Goal: Complete application form: Complete application form

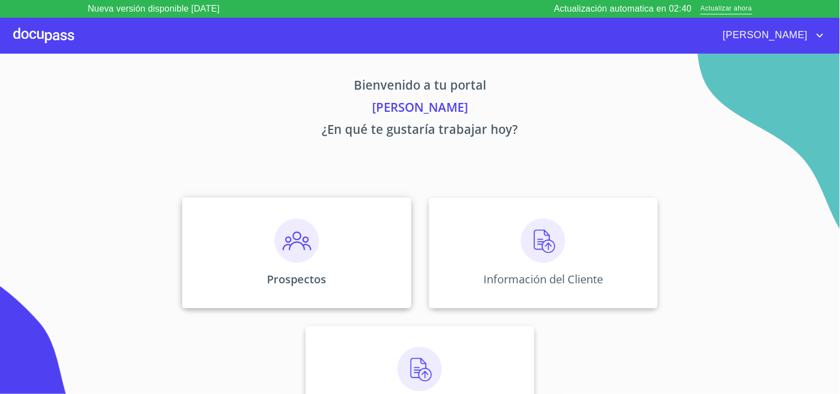
click at [353, 227] on div "Prospectos" at bounding box center [296, 253] width 229 height 111
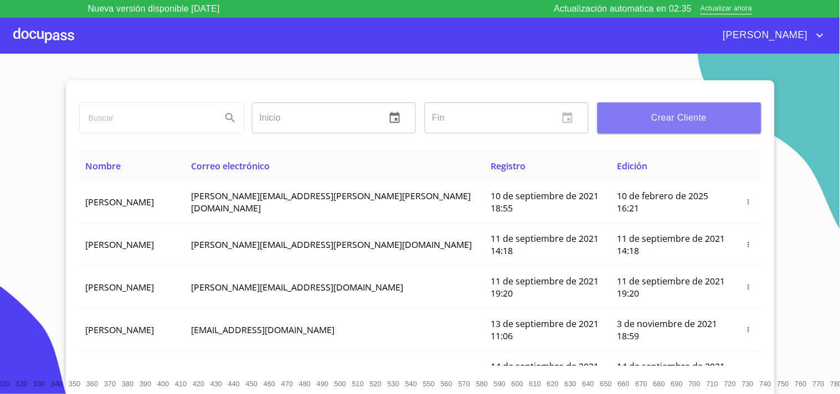
click at [677, 111] on span "Crear Cliente" at bounding box center [679, 117] width 146 height 15
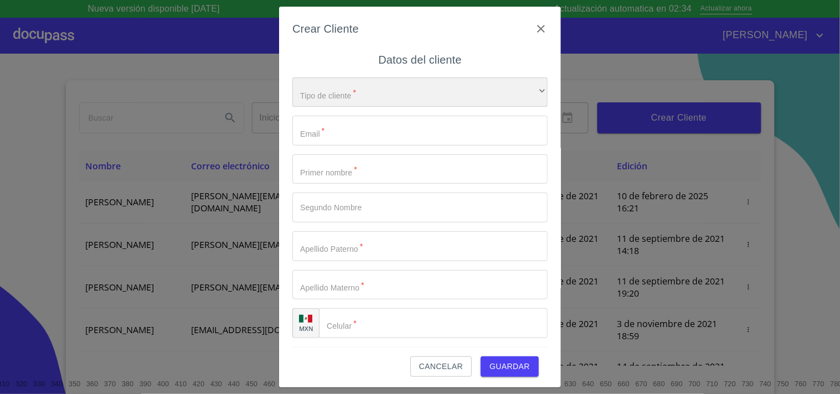
click at [403, 105] on div "​" at bounding box center [419, 92] width 255 height 30
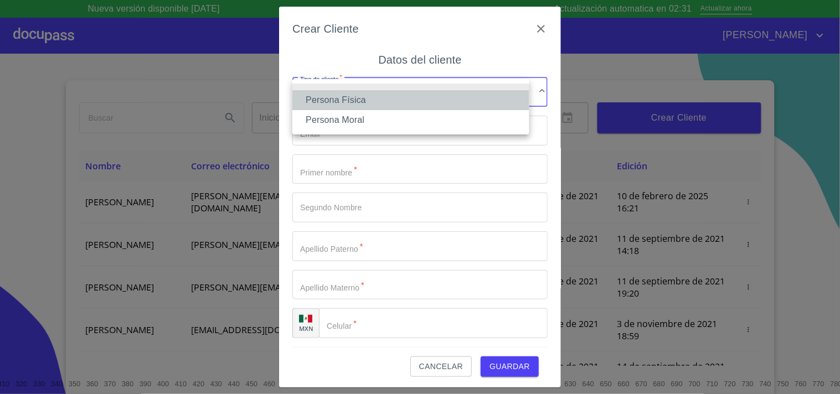
click at [399, 105] on li "Persona Física" at bounding box center [410, 100] width 237 height 20
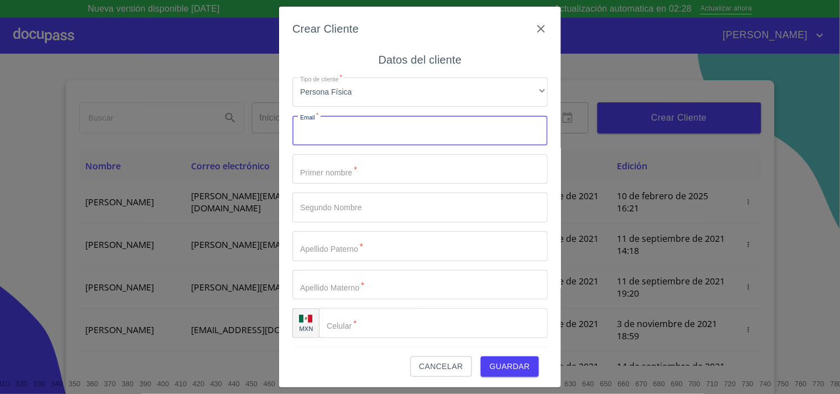
click at [381, 126] on input "Tipo de cliente   *" at bounding box center [419, 131] width 255 height 30
paste input "[EMAIL_ADDRESS][DOMAIN_NAME]"
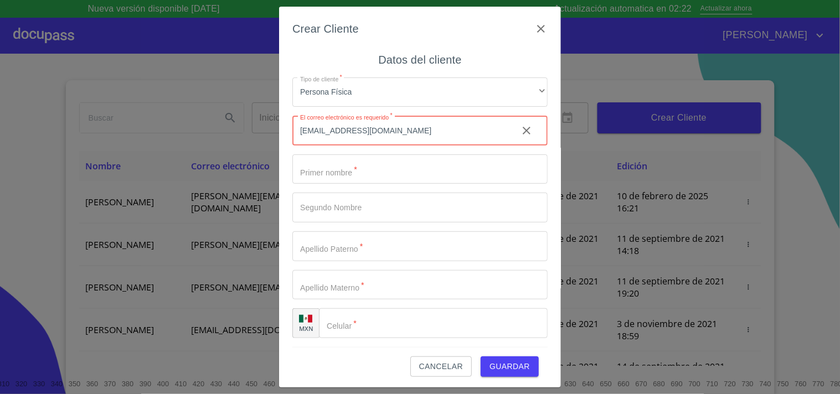
type input "hectormanuel90@hotmail.es"
click at [349, 173] on input "Tipo de cliente   *" at bounding box center [419, 169] width 255 height 30
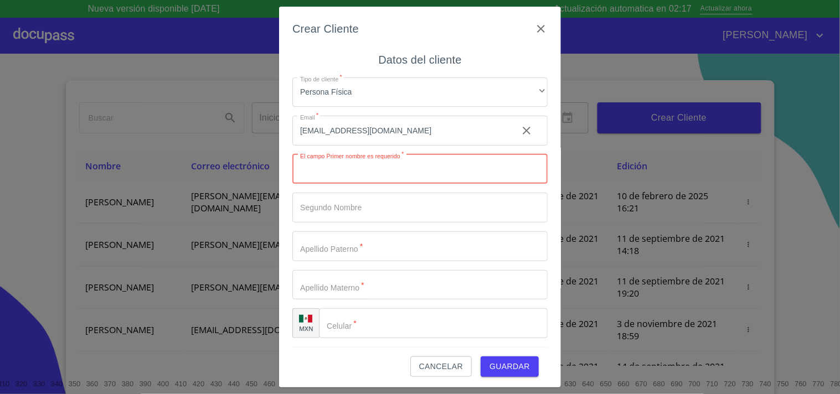
paste input "[PERSON_NAME]"
type input "[PERSON_NAME]"
click at [335, 184] on input "Tipo de cliente   *" at bounding box center [400, 169] width 216 height 30
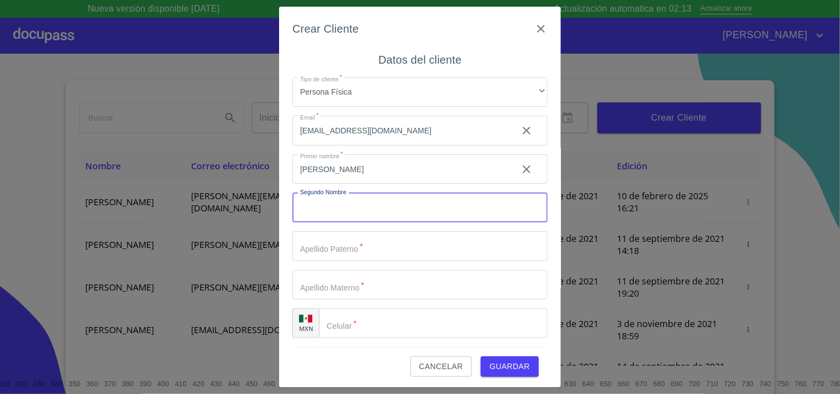
paste input "MANUEL"
type input "MANUEL"
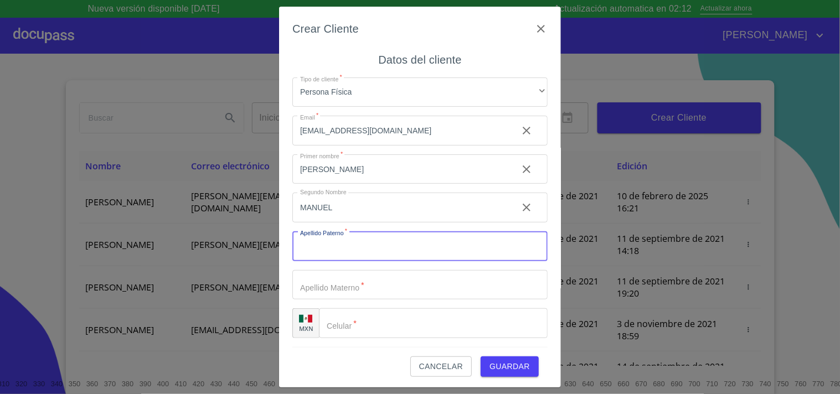
click at [375, 253] on input "Tipo de cliente   *" at bounding box center [419, 246] width 255 height 30
paste input "[PERSON_NAME]"
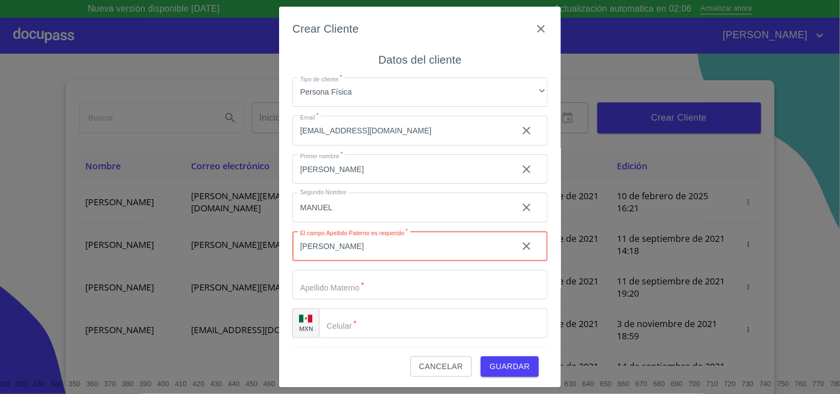
type input "[PERSON_NAME]"
click at [348, 184] on input "Tipo de cliente   *" at bounding box center [400, 169] width 216 height 30
paste input "[PERSON_NAME]"
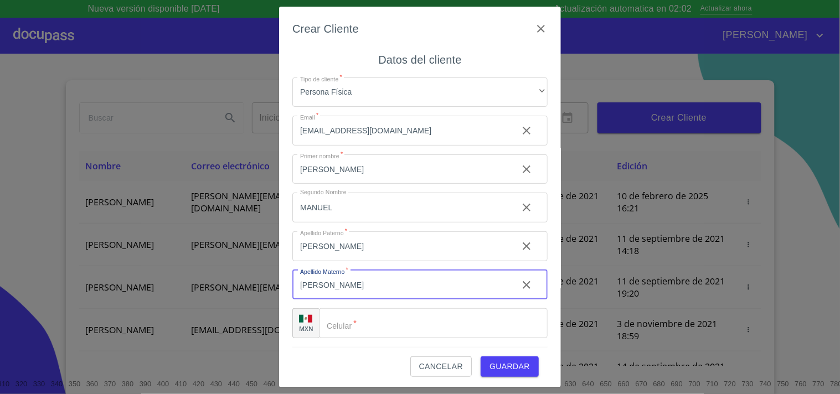
type input "[PERSON_NAME]"
click at [375, 320] on input "Tipo de cliente   *" at bounding box center [433, 323] width 229 height 30
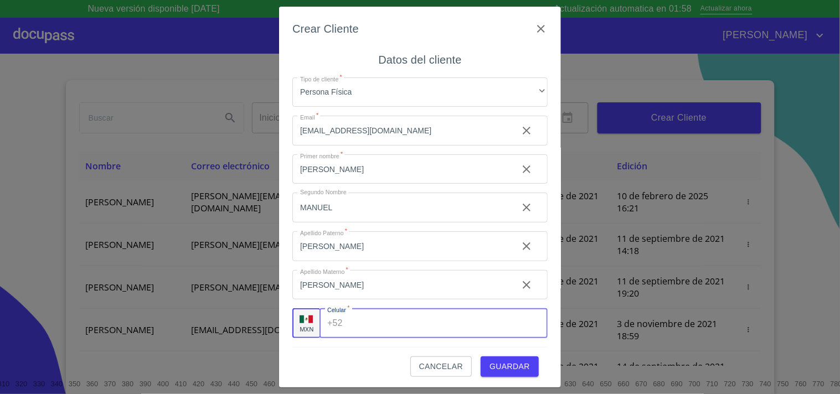
paste input "[PHONE_NUMBER]"
type input "[PHONE_NUMBER]"
click at [496, 371] on span "Guardar" at bounding box center [509, 367] width 40 height 14
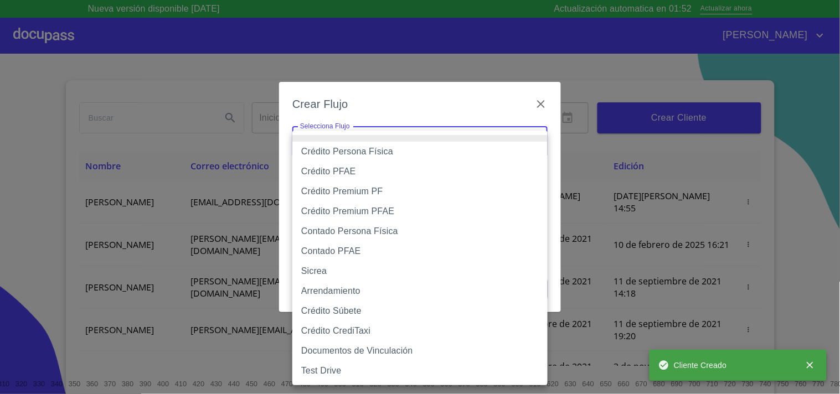
click at [427, 140] on body "Nueva versión disponible 4.01.13 Actualización automatica en 01:52 Actualizar a…" at bounding box center [420, 197] width 840 height 394
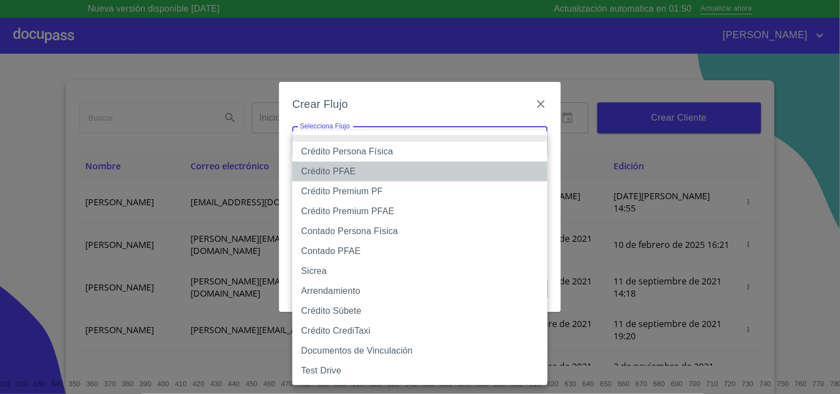
click at [375, 170] on li "Crédito PFAE" at bounding box center [419, 172] width 255 height 20
type input "60bfa0150d9865ccc24afd7c"
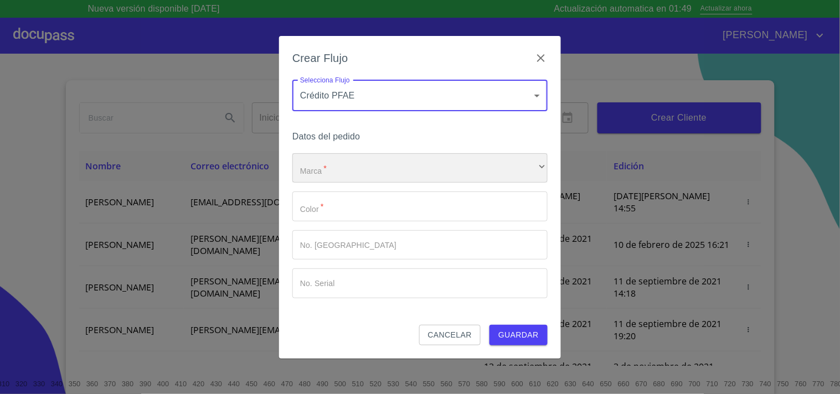
click at [378, 168] on div "​" at bounding box center [419, 168] width 255 height 30
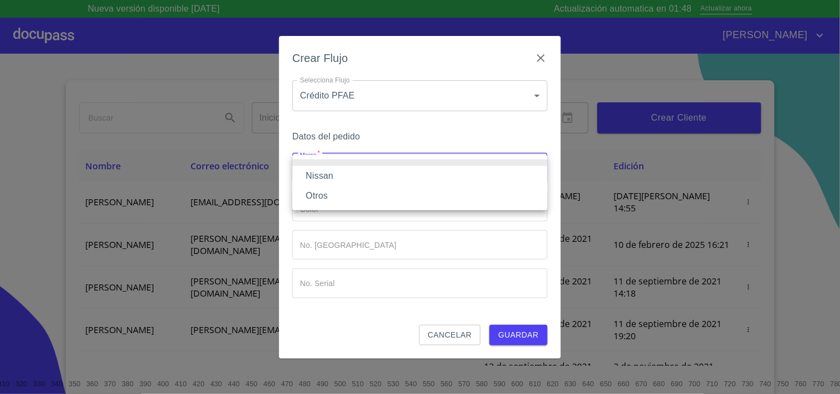
click at [361, 175] on li "Nissan" at bounding box center [419, 176] width 255 height 20
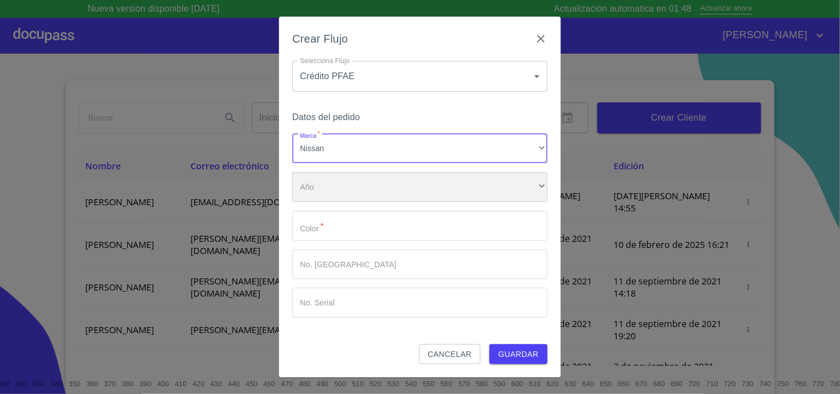
click at [346, 182] on div "​" at bounding box center [419, 187] width 255 height 30
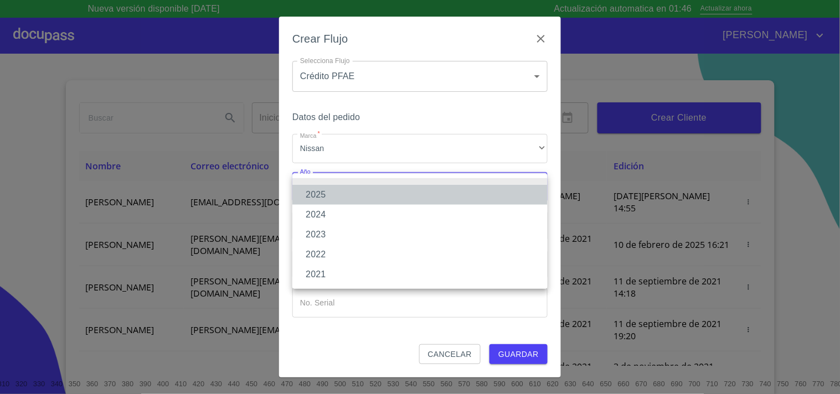
click at [328, 200] on li "2025" at bounding box center [419, 195] width 255 height 20
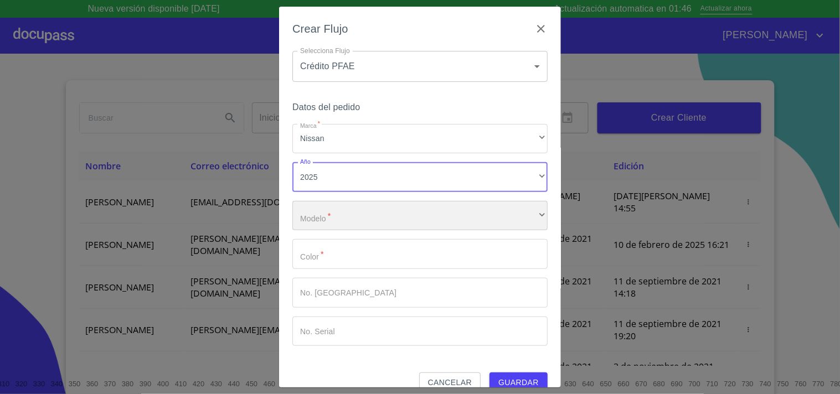
click at [329, 219] on div "​" at bounding box center [419, 216] width 255 height 30
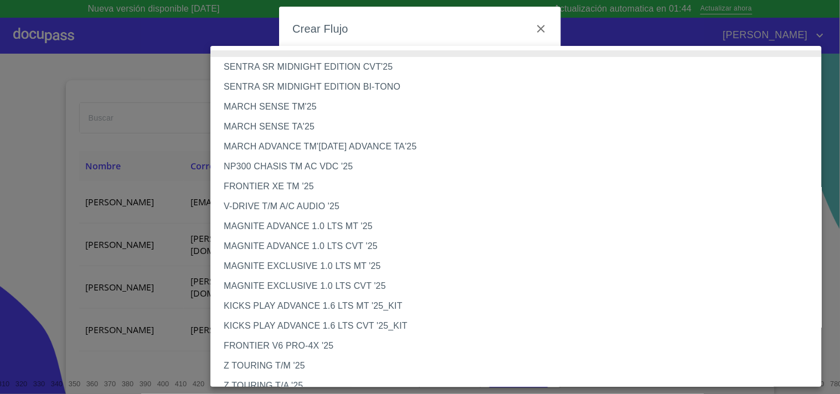
click at [307, 125] on li "MARCH SENSE TA'25" at bounding box center [520, 127] width 620 height 20
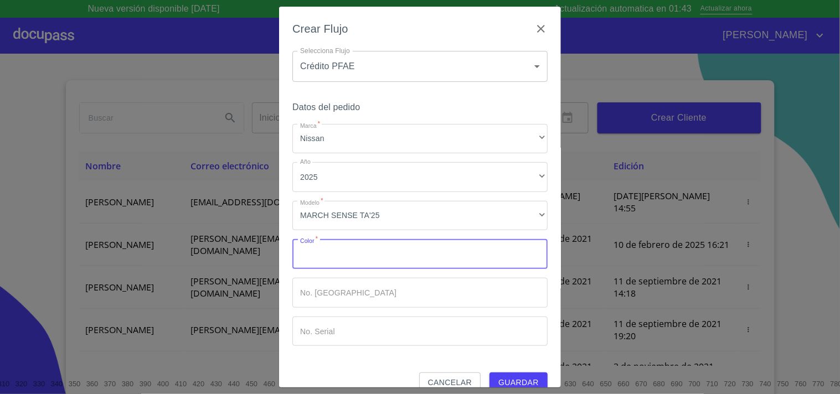
click at [344, 264] on input "Marca   *" at bounding box center [419, 254] width 255 height 30
type input "b"
type input "L"
type input "BLANCO"
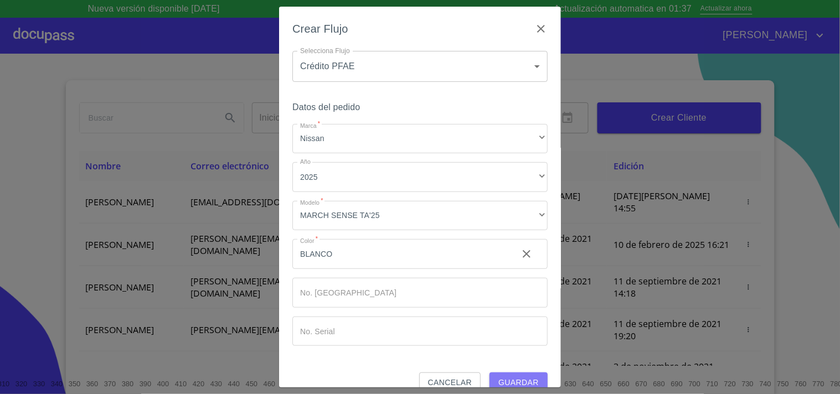
click at [498, 378] on span "Guardar" at bounding box center [518, 383] width 40 height 14
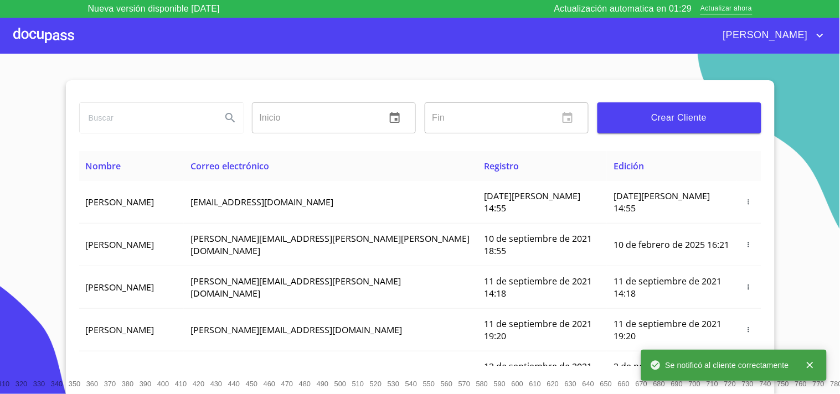
click at [35, 33] on div at bounding box center [43, 35] width 61 height 35
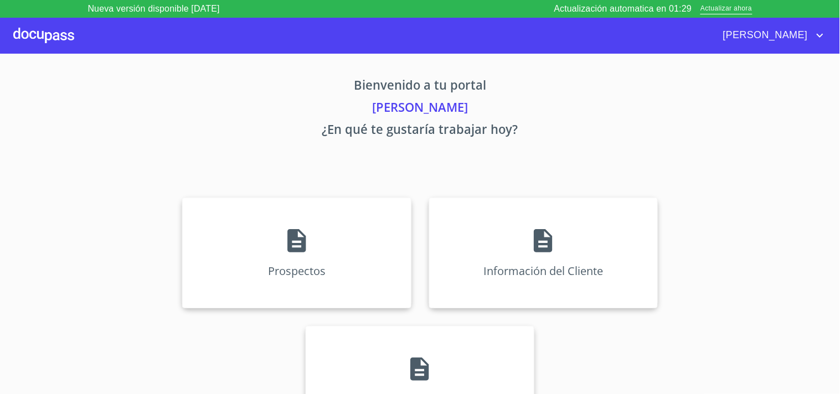
click at [35, 33] on div at bounding box center [43, 35] width 61 height 35
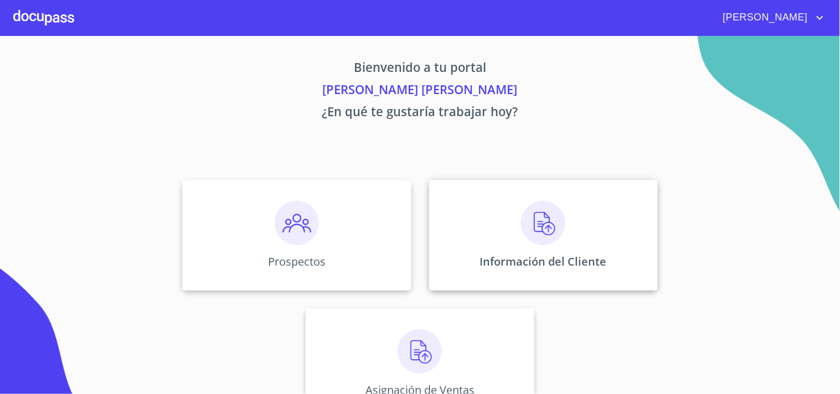
click at [493, 214] on div "Información del Cliente" at bounding box center [543, 235] width 229 height 111
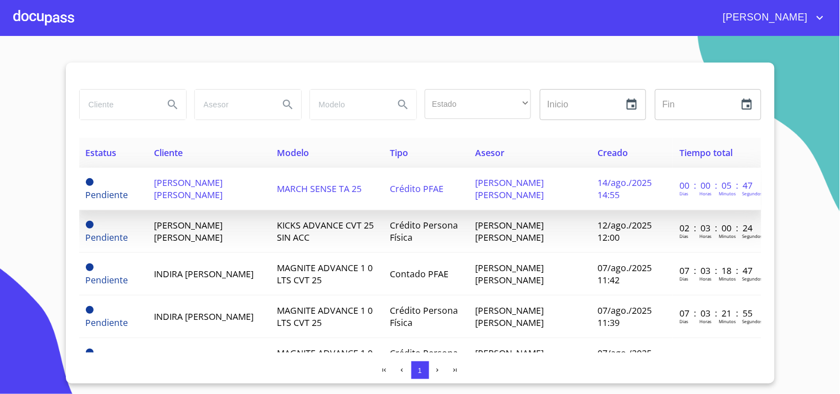
click at [251, 179] on td "[PERSON_NAME] [PERSON_NAME]" at bounding box center [208, 189] width 123 height 43
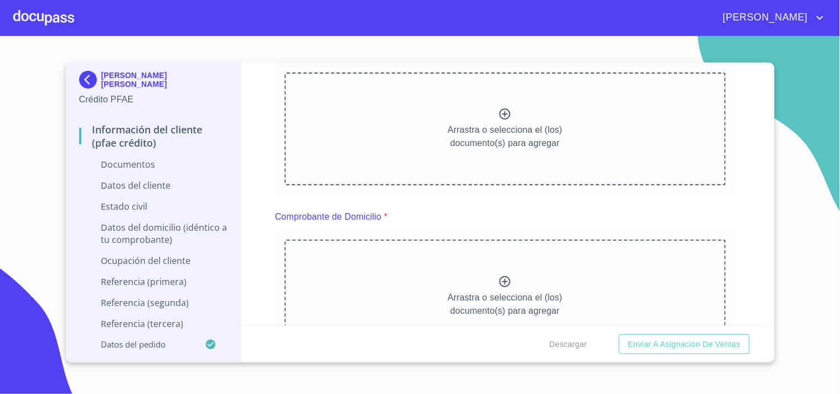
scroll to position [162, 0]
click at [464, 84] on div "Arrastra o selecciona el (los) documento(s) para agregar" at bounding box center [504, 125] width 441 height 113
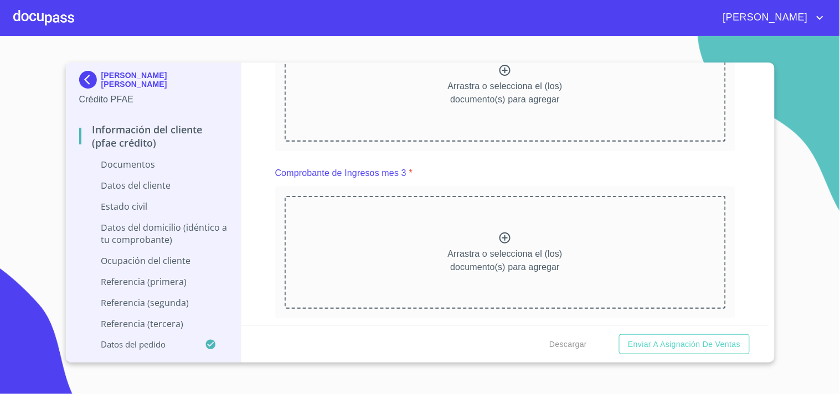
scroll to position [758, 0]
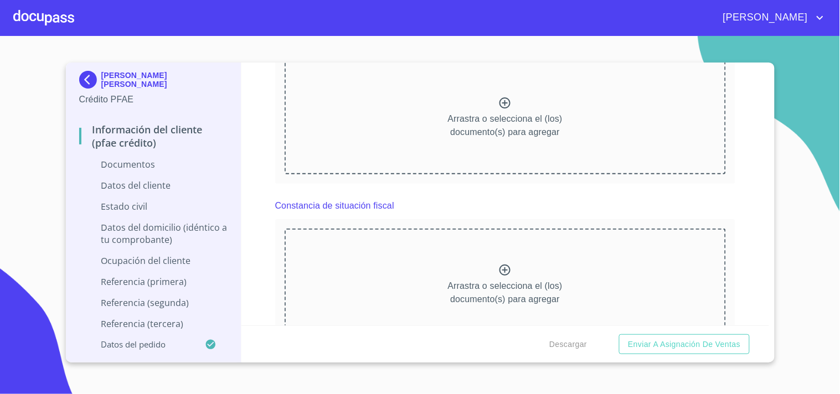
scroll to position [1084, 0]
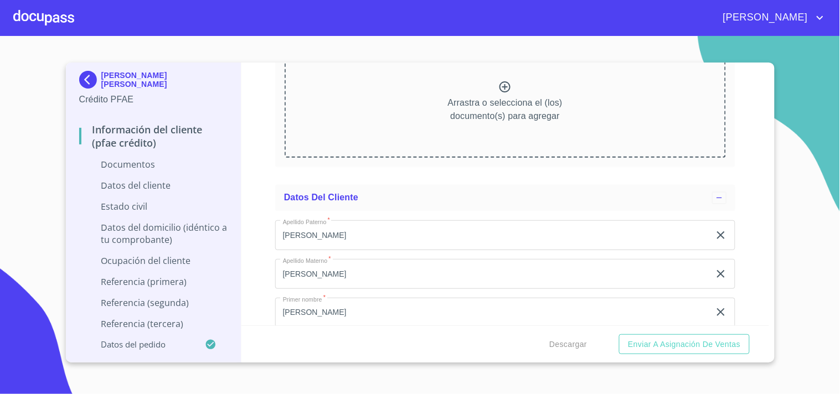
scroll to position [1586, 0]
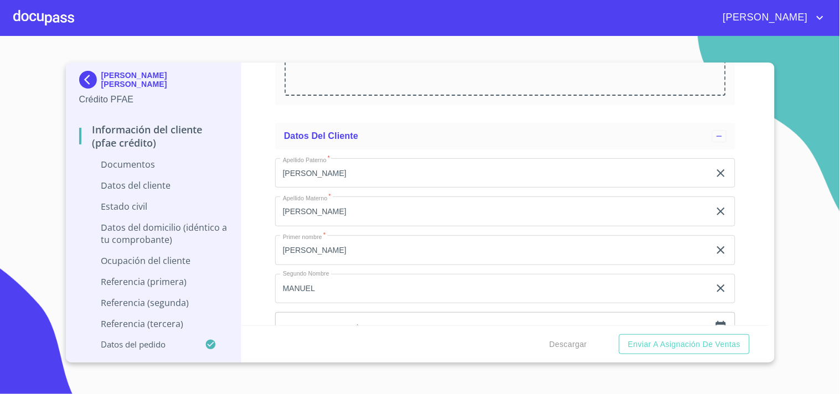
scroll to position [1967, 0]
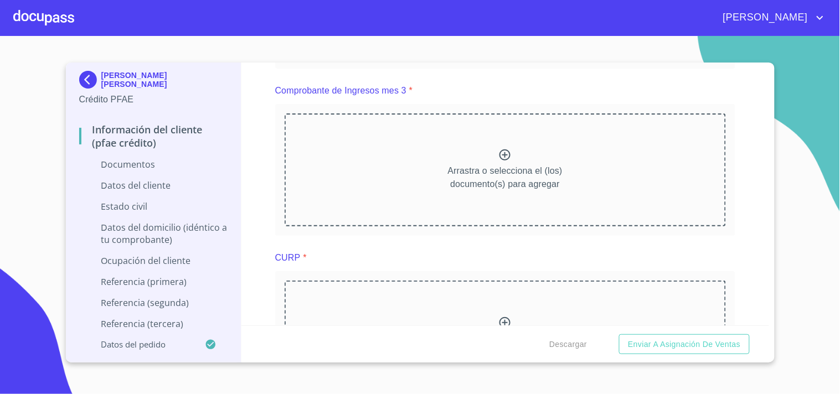
scroll to position [1435, 0]
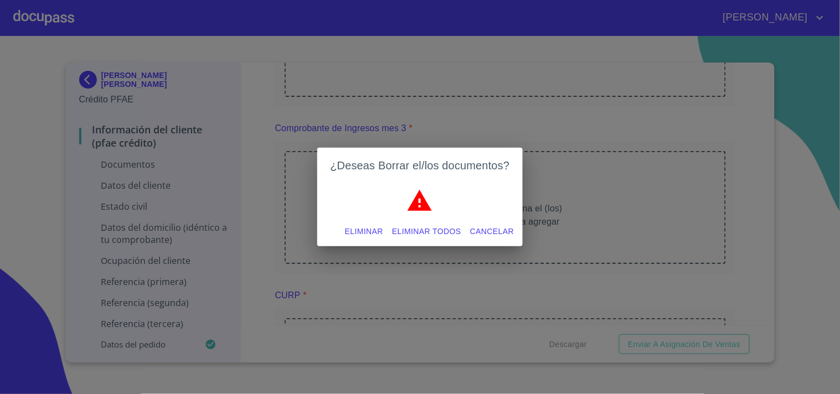
click at [438, 225] on span "Eliminar todos" at bounding box center [426, 232] width 69 height 14
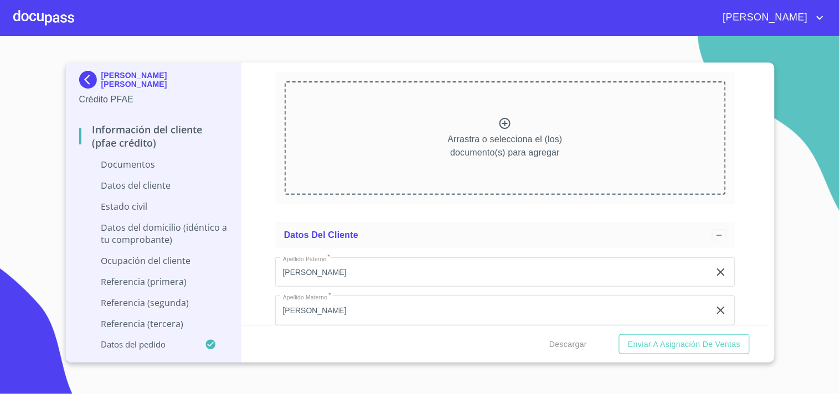
scroll to position [1952, 0]
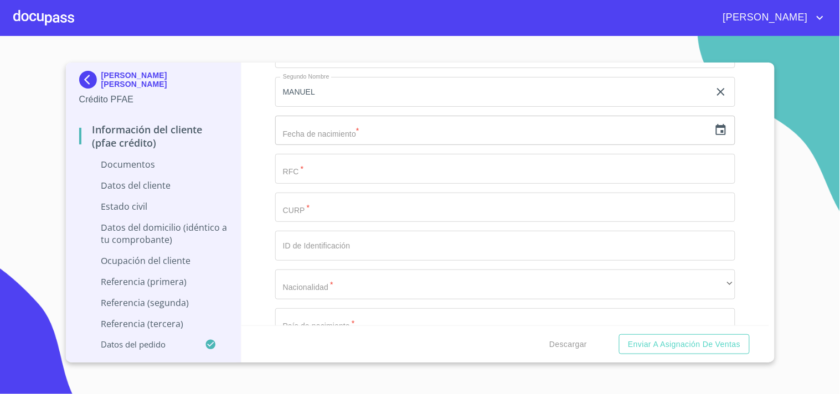
scroll to position [2502, 0]
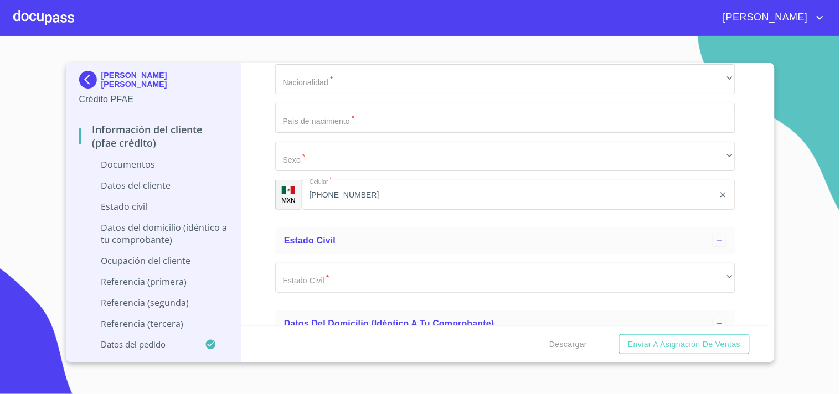
scroll to position [3015, 0]
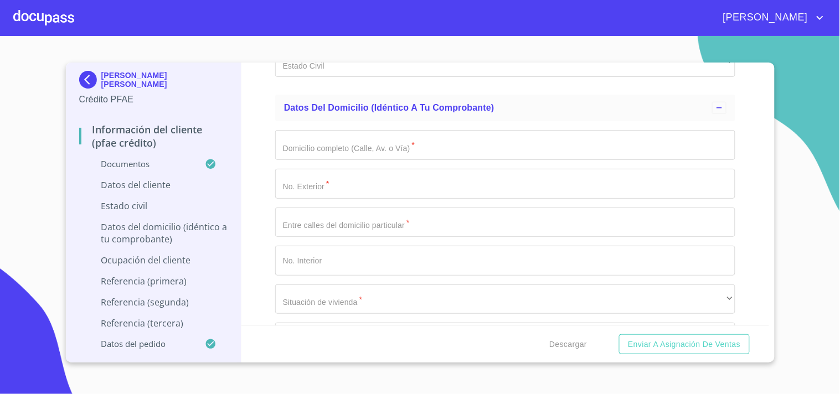
scroll to position [3493, 0]
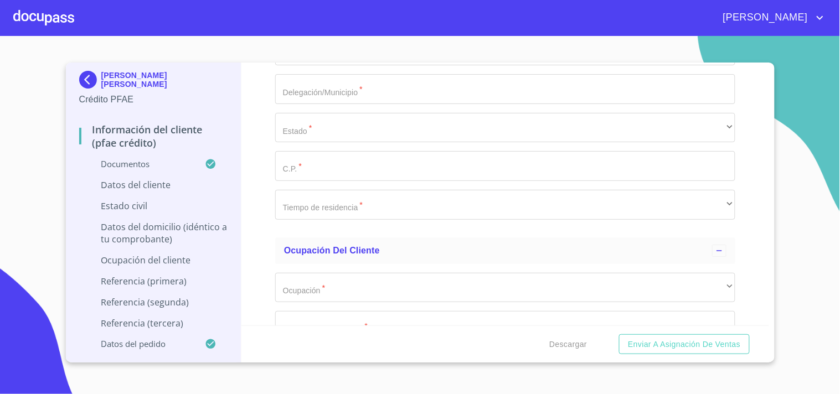
scroll to position [4135, 0]
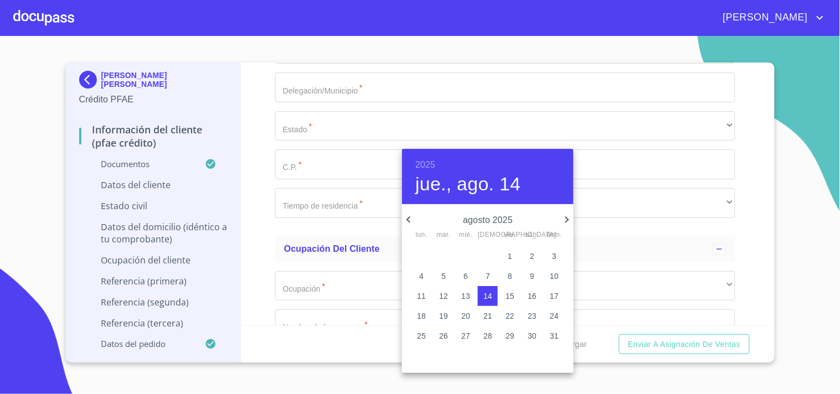
click at [491, 219] on p "agosto 2025" at bounding box center [487, 220] width 145 height 13
click at [501, 219] on p "agosto 2025" at bounding box center [487, 220] width 145 height 13
click at [423, 179] on h4 "jue., ago. 14" at bounding box center [467, 184] width 105 height 23
click at [513, 191] on h4 "jue., ago. 14" at bounding box center [467, 184] width 105 height 23
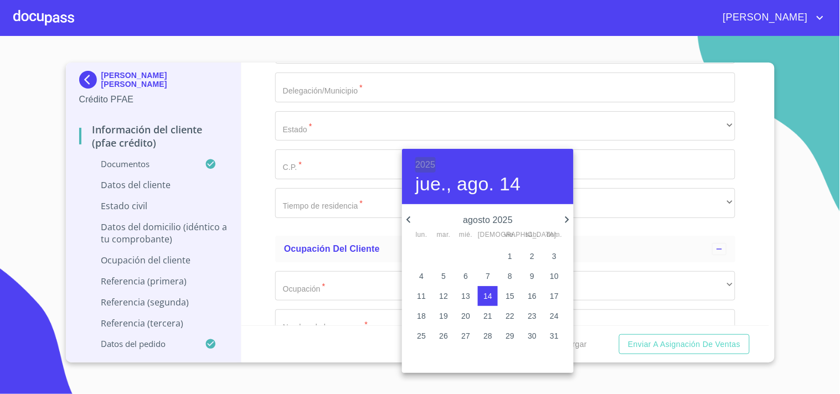
click at [426, 162] on h6 "2025" at bounding box center [425, 164] width 20 height 15
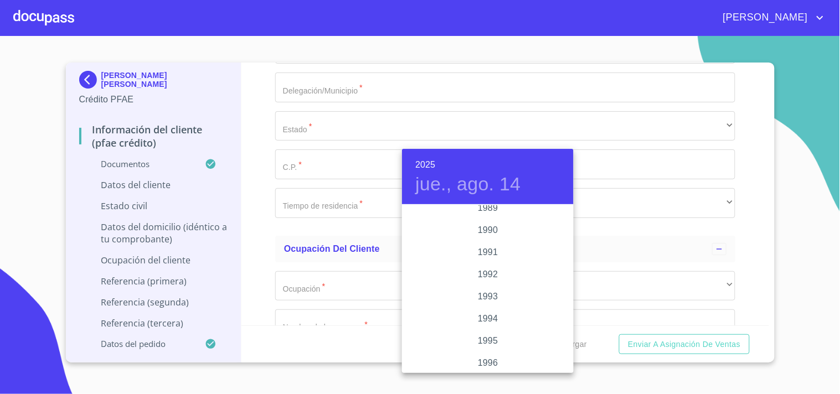
scroll to position [1422, 0]
click at [493, 231] on div "1990" at bounding box center [488, 233] width 172 height 22
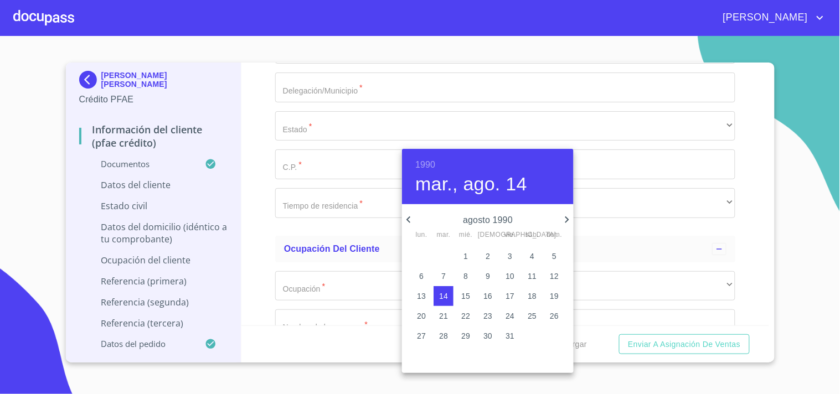
click at [410, 219] on icon "button" at bounding box center [408, 219] width 13 height 13
click at [513, 316] on p "25" at bounding box center [509, 316] width 9 height 11
type input "25 de may. de 1990"
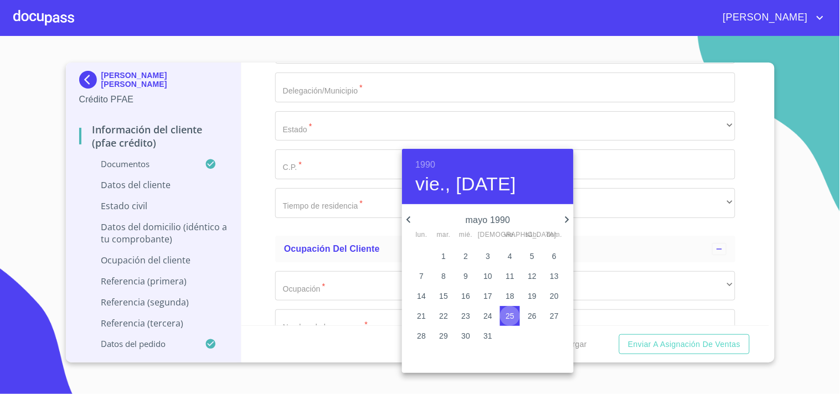
click at [509, 319] on p "25" at bounding box center [509, 316] width 9 height 11
click at [350, 166] on div at bounding box center [420, 197] width 840 height 394
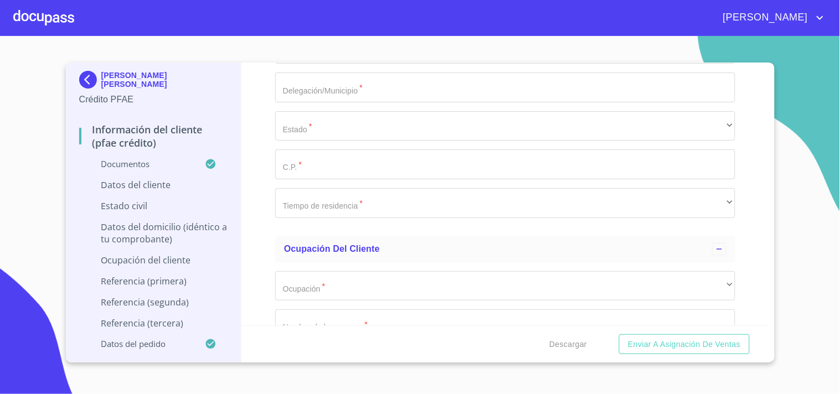
paste input "ROMH900525"
type input "ROMH900525PU7"
paste input "ROMH900525HJCDDC04"
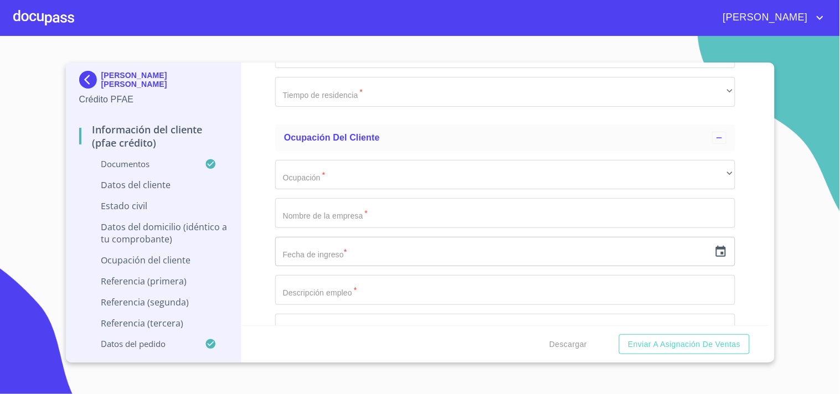
scroll to position [4252, 0]
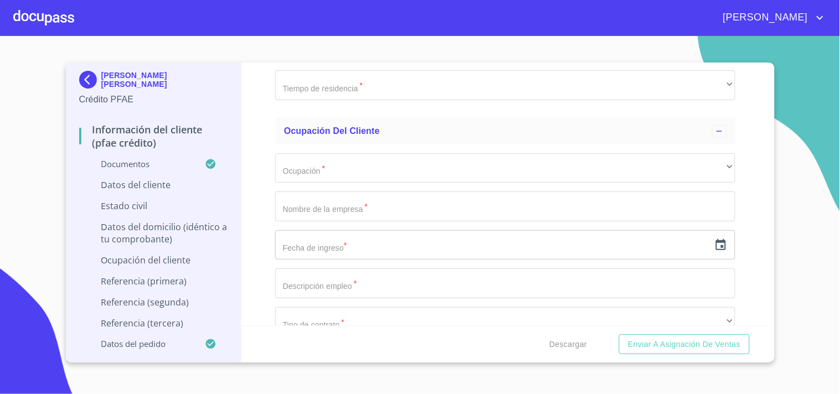
type input "ROMH900525HJCDDC04"
type input "0917081389399"
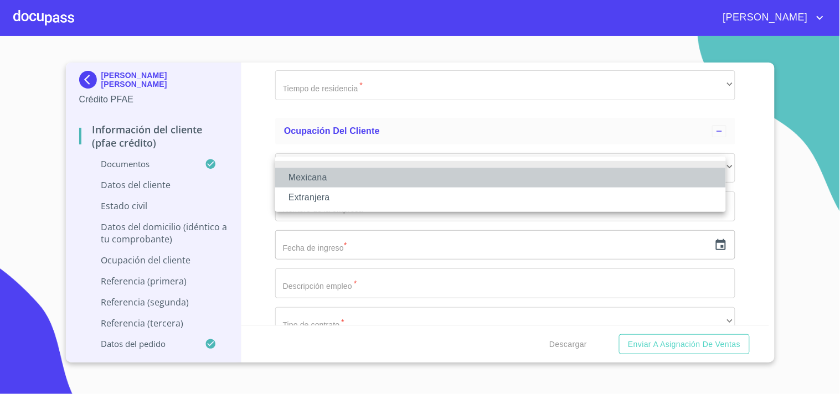
click at [339, 173] on li "Mexicana" at bounding box center [500, 178] width 451 height 20
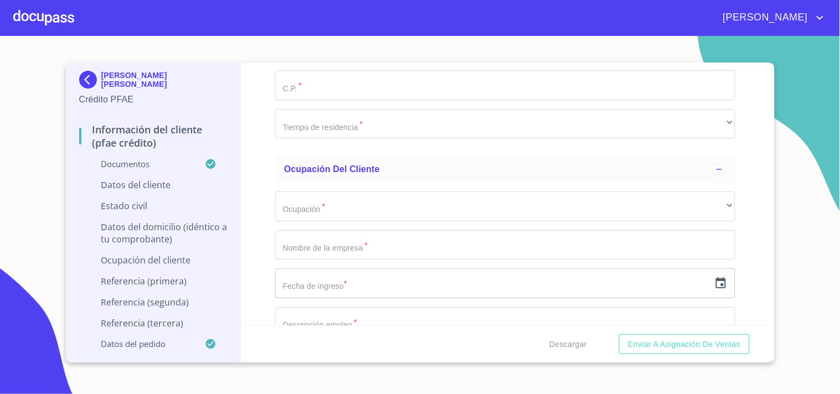
type input "m"
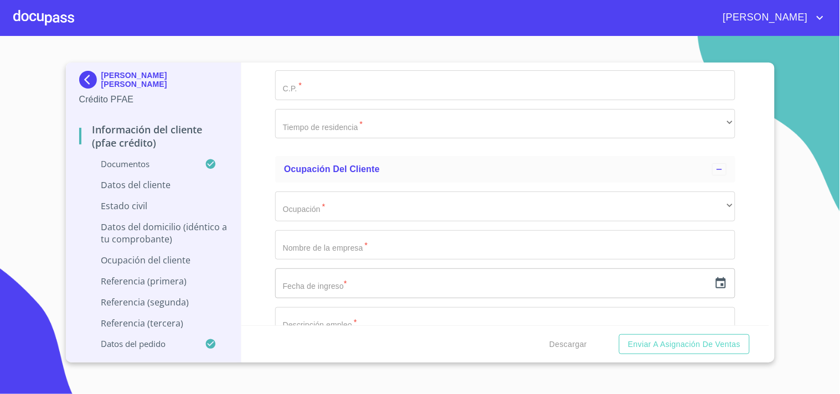
type input "[GEOGRAPHIC_DATA]"
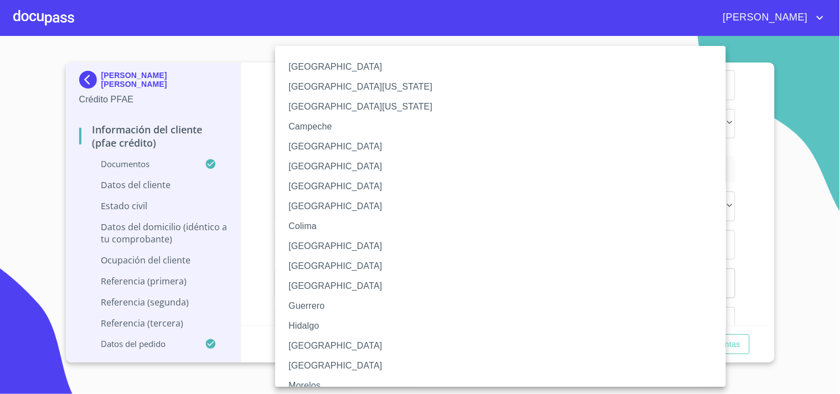
click at [306, 344] on li "[GEOGRAPHIC_DATA]" at bounding box center [505, 346] width 460 height 20
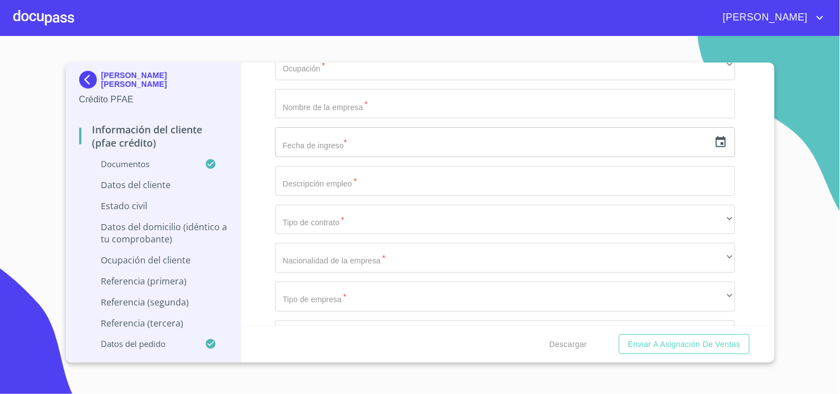
scroll to position [4398, 0]
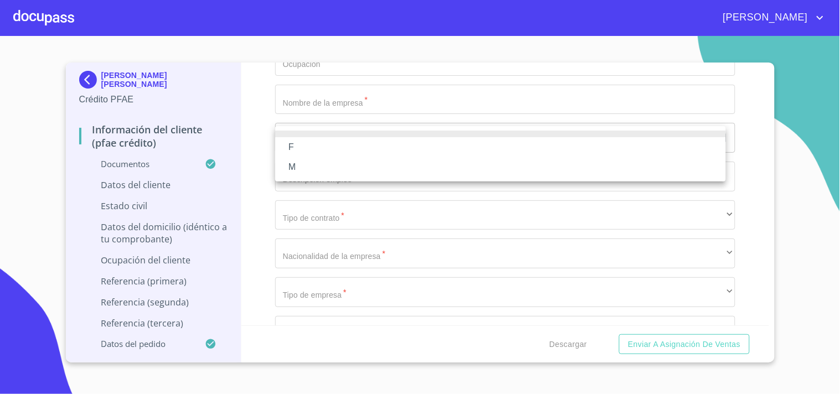
click at [319, 169] on li "M" at bounding box center [500, 167] width 451 height 20
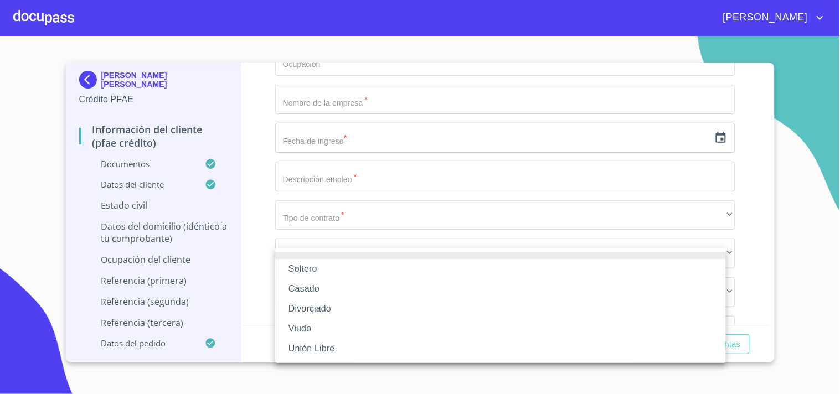
click at [324, 267] on li "Soltero" at bounding box center [500, 269] width 451 height 20
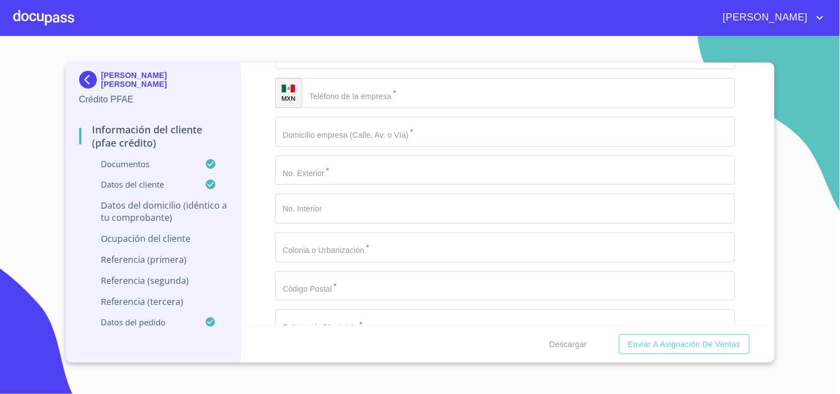
scroll to position [4520, 0]
paste input "PRIV [PERSON_NAME]"
type input "PRIV [PERSON_NAME]"
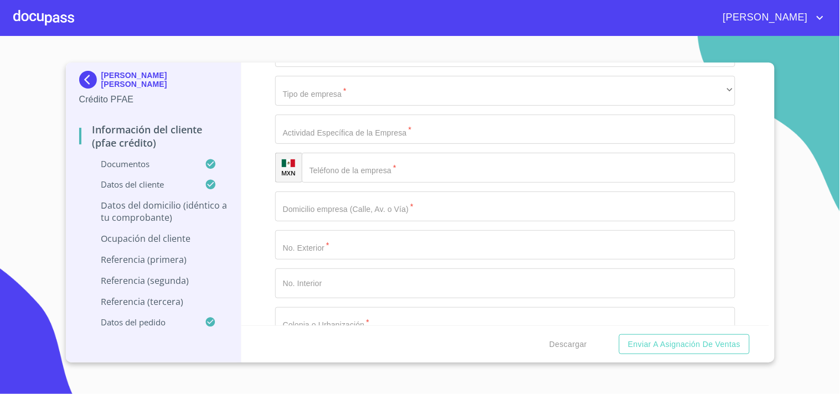
paste input "26"
type input "26"
paste input "42#!A#D952G42#A!#2 52"
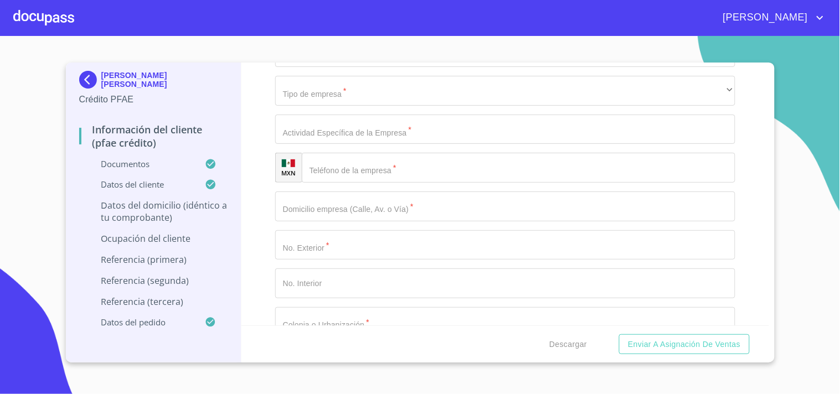
paste input "42#!A#D952G42#A!#2 52"
type input "42#!A#D952G42#A!#2 52"
type input "[PERSON_NAME] Y [PERSON_NAME]"
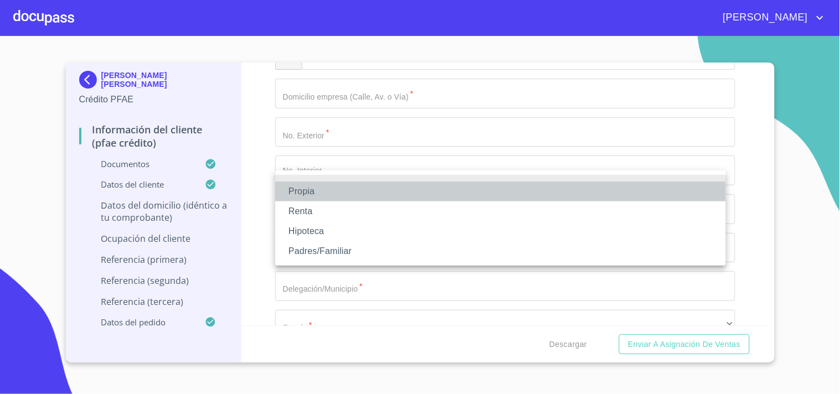
click at [333, 189] on li "Propia" at bounding box center [500, 192] width 451 height 20
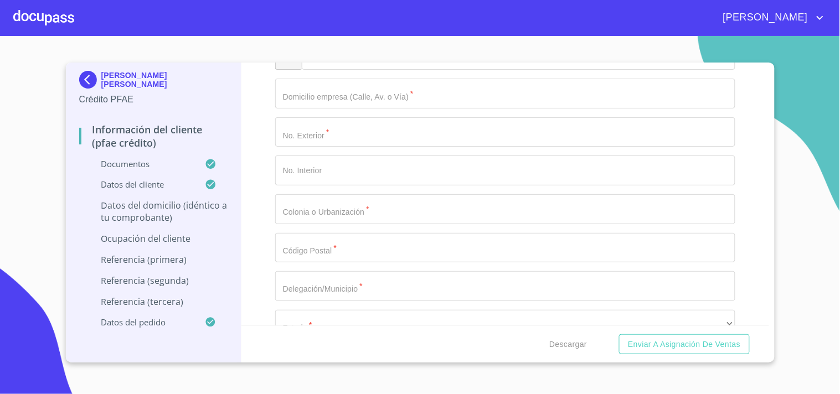
type input "$2,500,000"
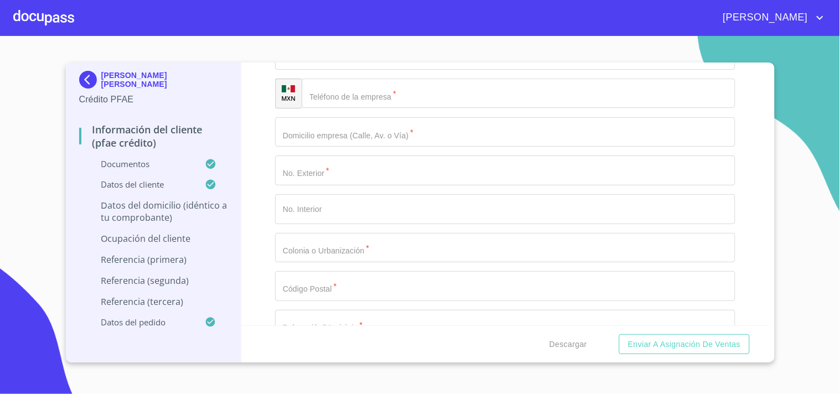
type input "NUEVA SANTA [PERSON_NAME]"
type input "[GEOGRAPHIC_DATA]"
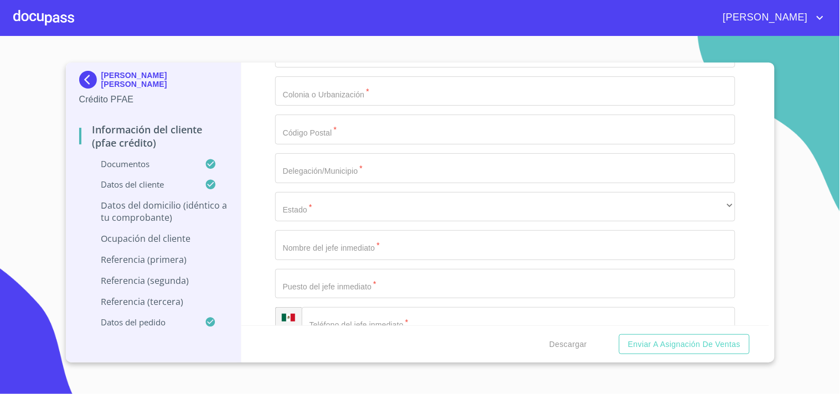
paste input "[GEOGRAPHIC_DATA]"
type input "[GEOGRAPHIC_DATA]"
paste input "44980"
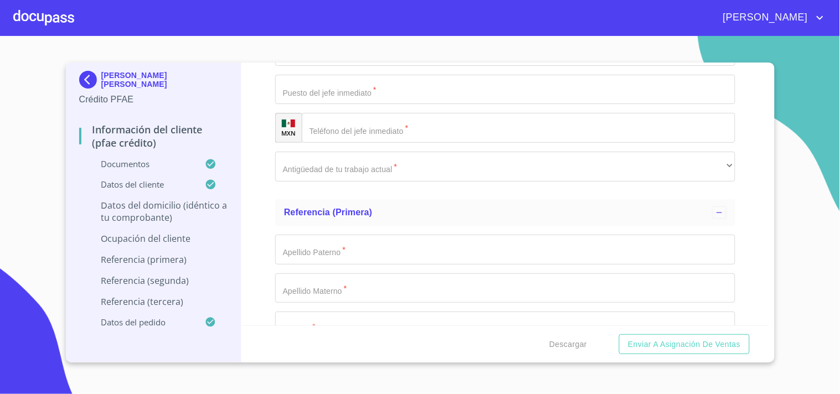
scroll to position [5066, 0]
type input "44980"
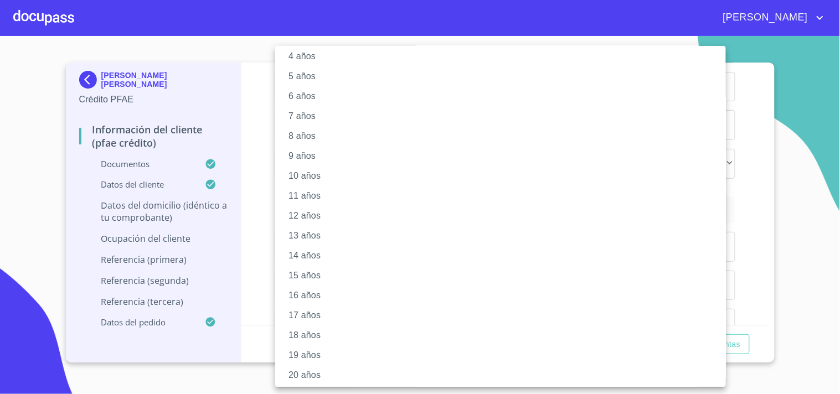
scroll to position [92, 0]
click at [302, 377] on li "20 años" at bounding box center [505, 374] width 460 height 20
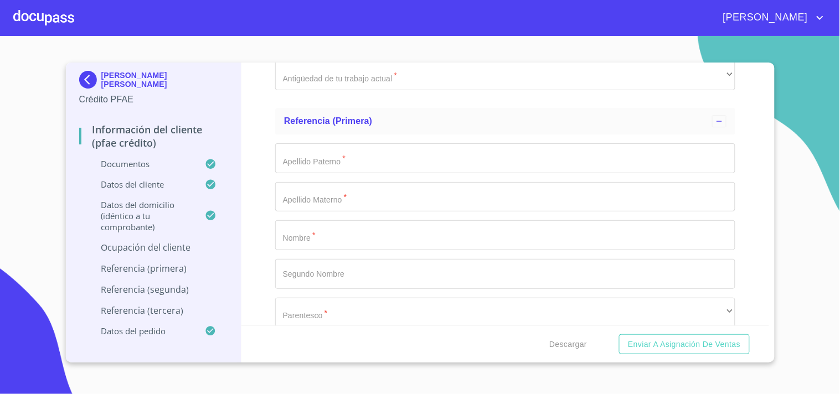
scroll to position [5043, 0]
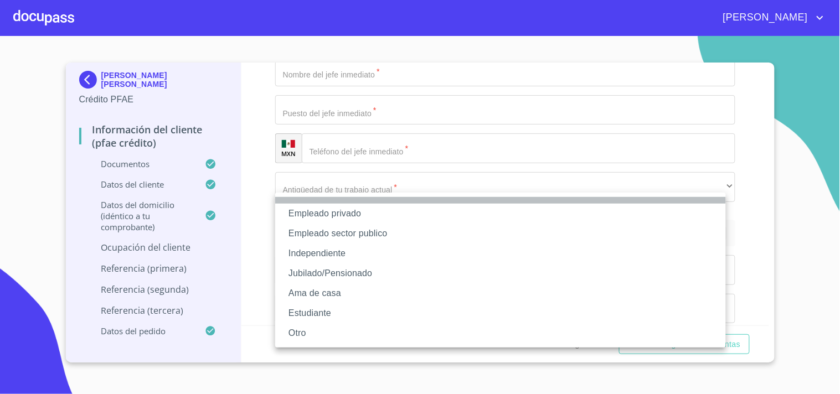
click at [328, 202] on li at bounding box center [500, 200] width 451 height 7
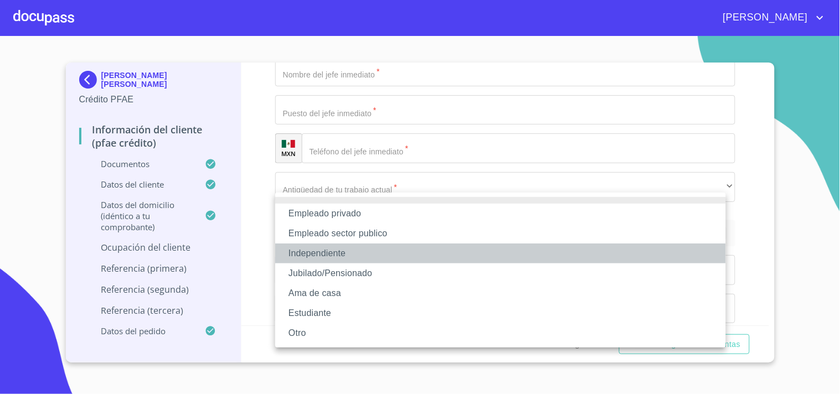
click at [346, 252] on li "Independiente" at bounding box center [500, 254] width 451 height 20
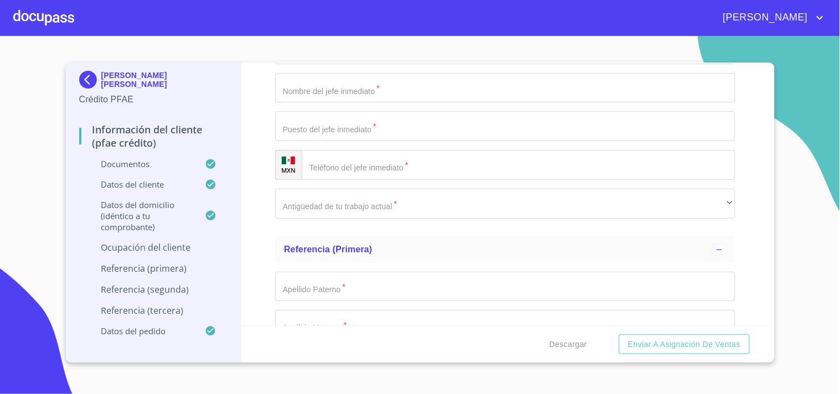
scroll to position [5078, 0]
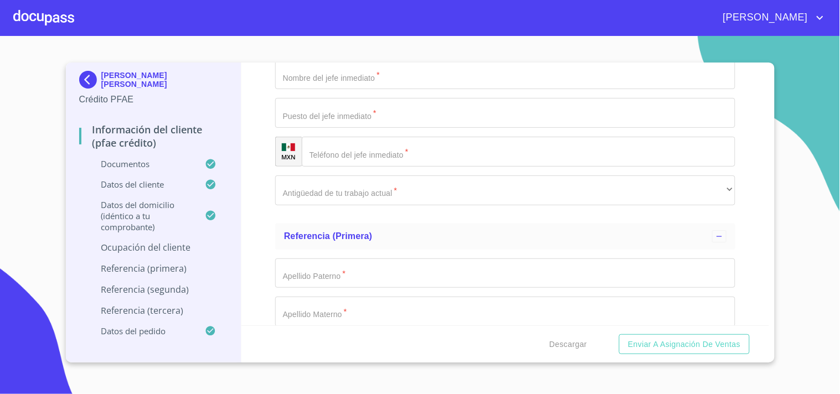
paste input "DENTAL FACTORY"
type input "DENTAL FACTORY"
click at [257, 215] on div "Información del cliente (PFAE crédito) Documentos Documento de identificación. …" at bounding box center [504, 194] width 527 height 263
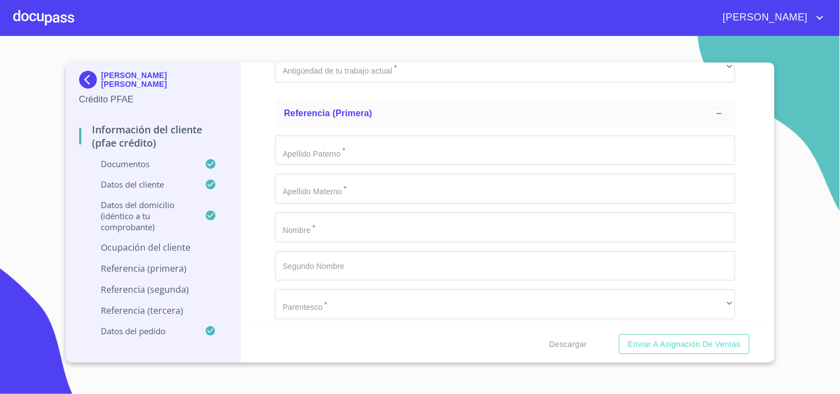
scroll to position [5202, 0]
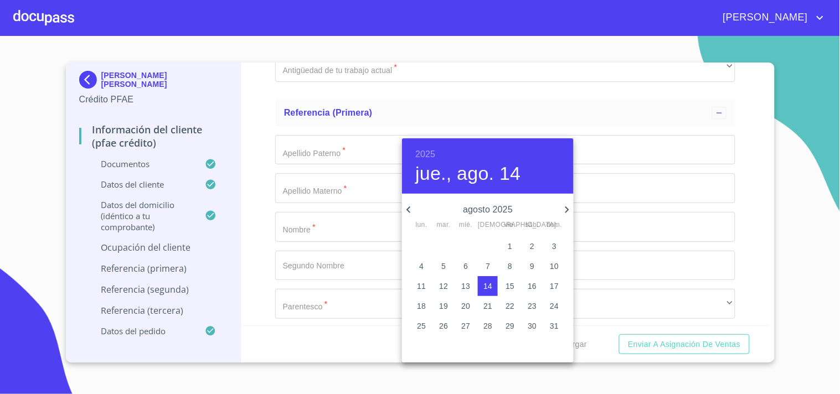
click at [427, 156] on h6 "2025" at bounding box center [425, 154] width 20 height 15
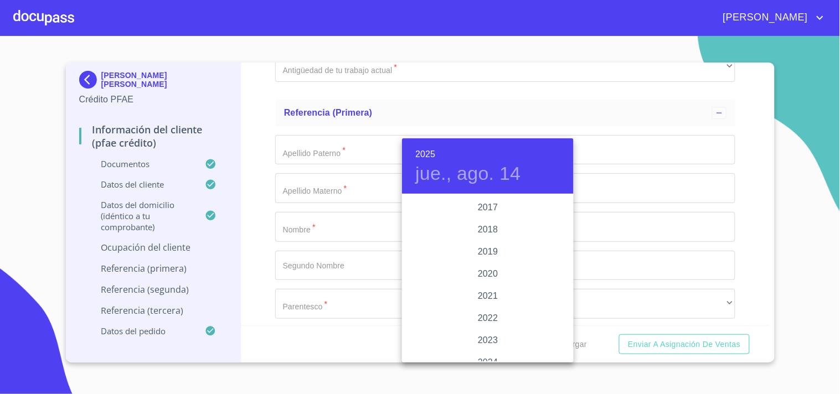
scroll to position [2034, 0]
click at [485, 232] on div "2018" at bounding box center [488, 231] width 172 height 22
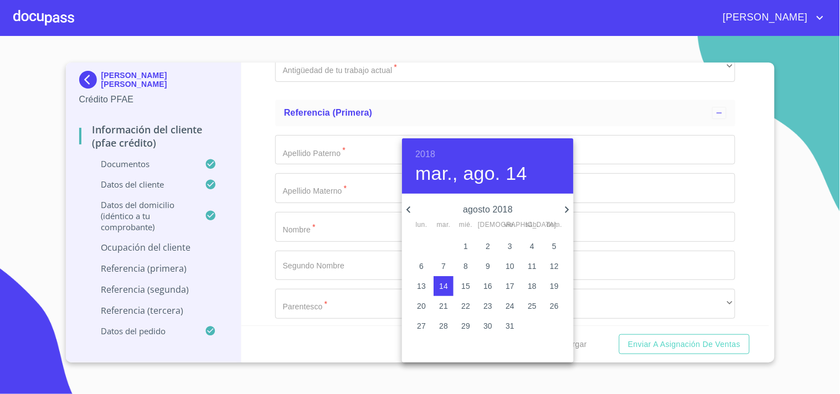
click at [470, 209] on p "agosto 2018" at bounding box center [487, 209] width 145 height 13
click at [468, 184] on h4 "mar., ago. 14" at bounding box center [471, 173] width 112 height 23
click at [407, 204] on icon "button" at bounding box center [408, 209] width 13 height 13
click at [568, 209] on icon "button" at bounding box center [567, 209] width 4 height 7
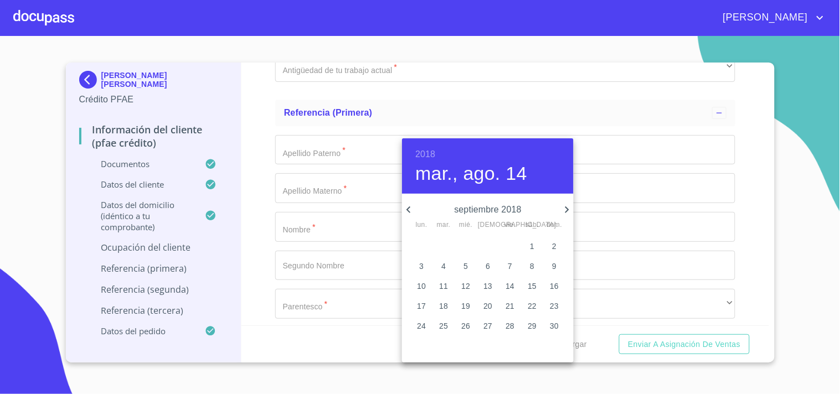
click at [567, 208] on icon "button" at bounding box center [567, 209] width 4 height 7
click at [421, 248] on p "1" at bounding box center [421, 246] width 4 height 11
type input "1 de oct. de 2018"
click at [246, 186] on div at bounding box center [420, 197] width 840 height 394
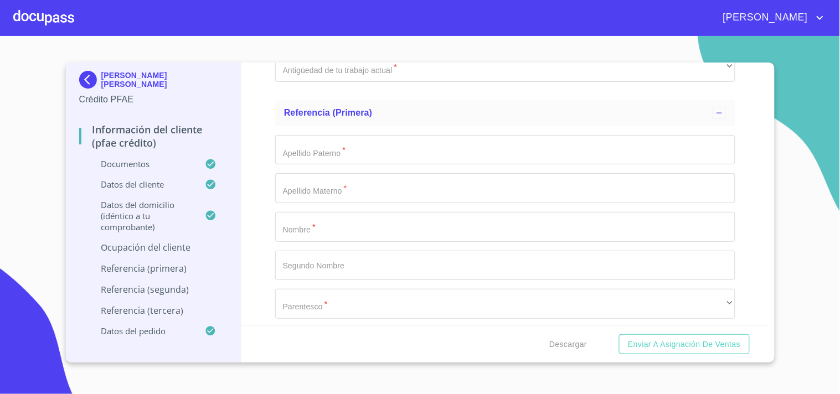
type input "PROTESIS DENTALES"
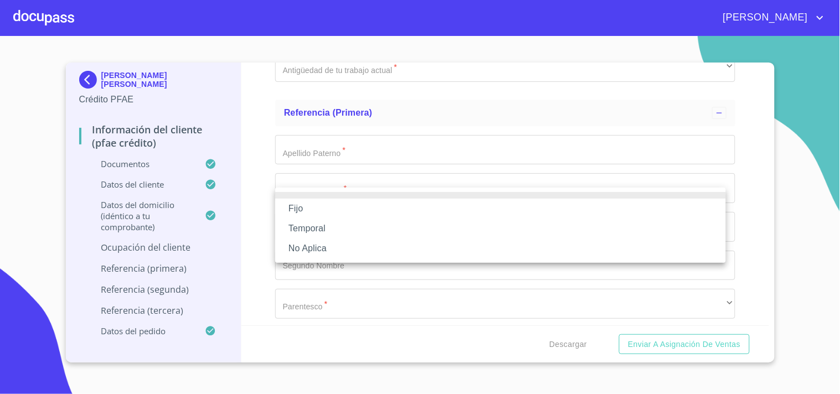
click at [325, 208] on li "Fijo" at bounding box center [500, 209] width 451 height 20
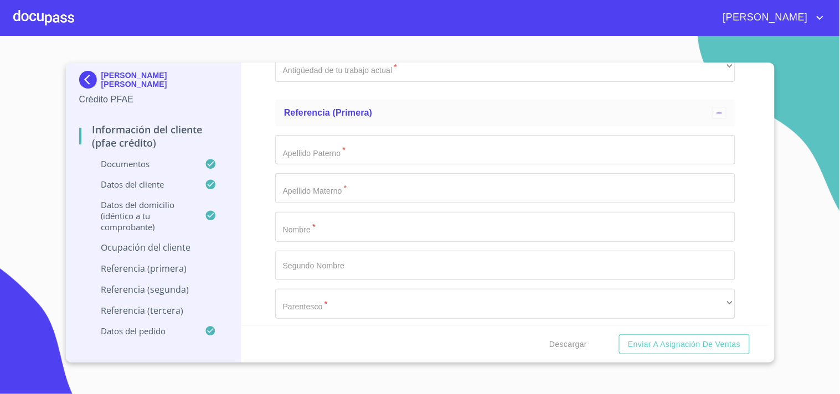
paste input "100000."
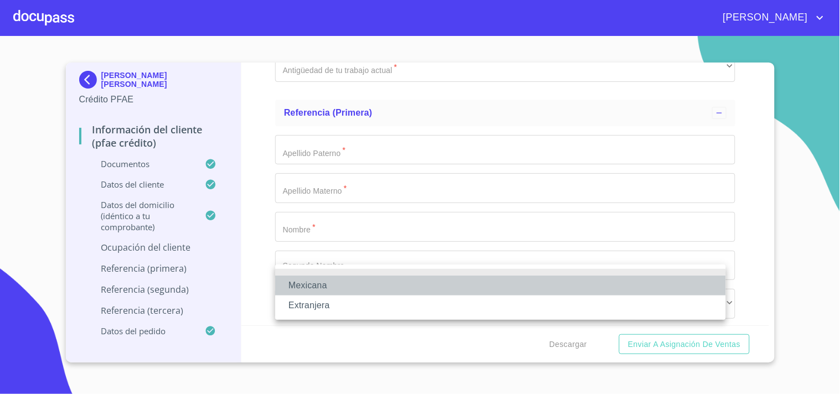
click at [328, 288] on li "Mexicana" at bounding box center [500, 286] width 451 height 20
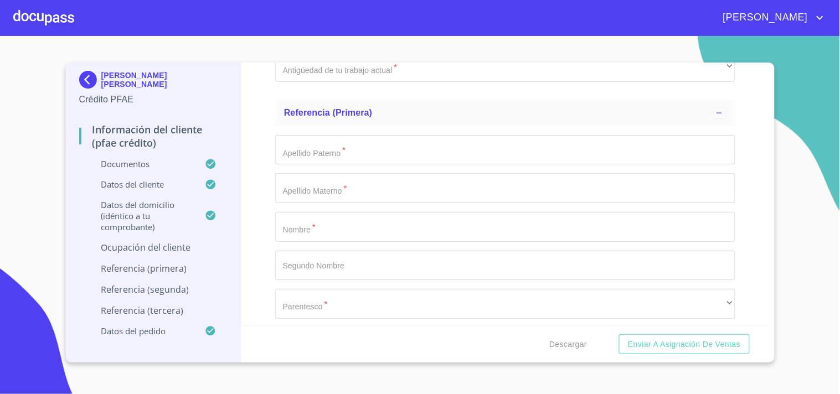
type input "100000.00"
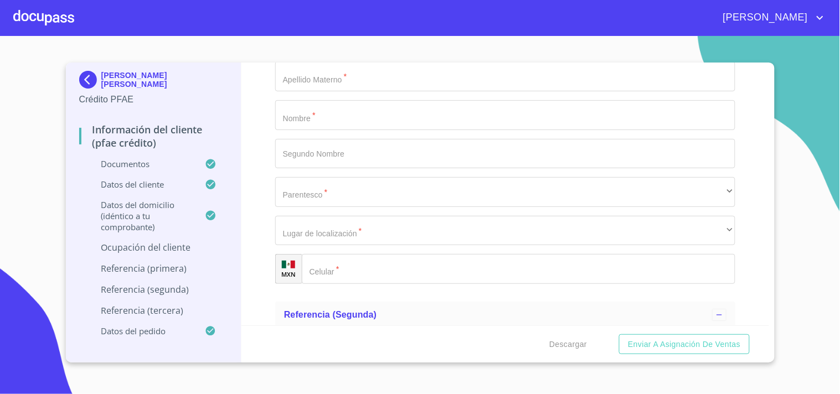
scroll to position [5367, 0]
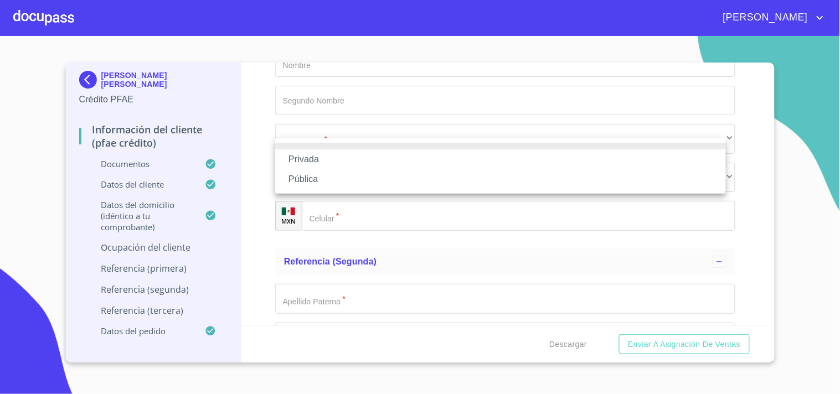
click at [322, 157] on li "Privada" at bounding box center [500, 159] width 451 height 20
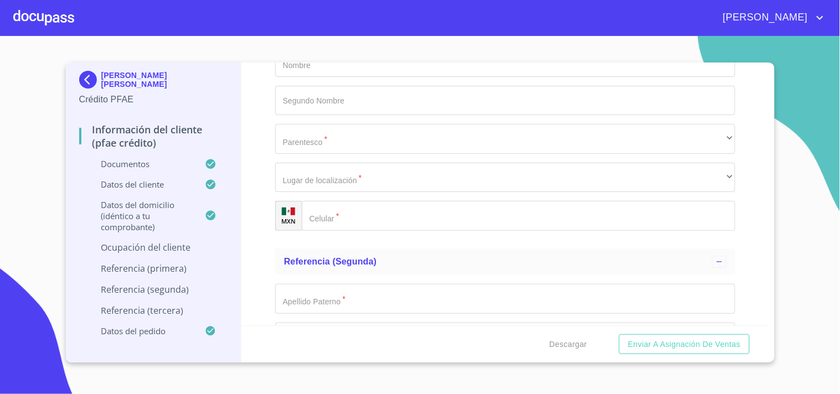
type input "FABRICACIÓN DE APARATOS USO MEDICO DENTAL"
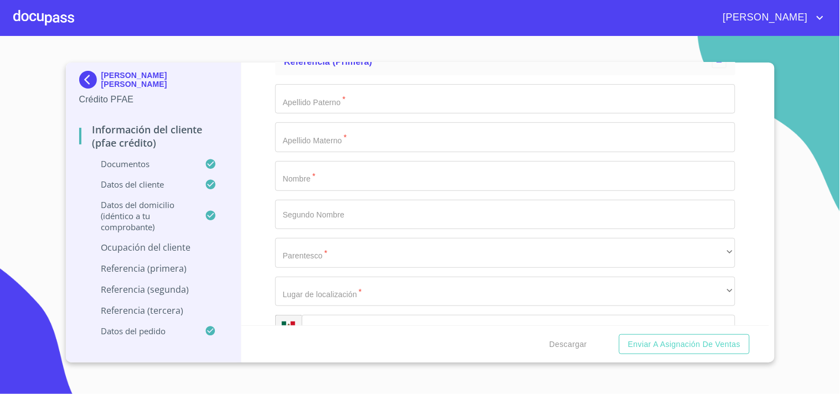
scroll to position [5251, 0]
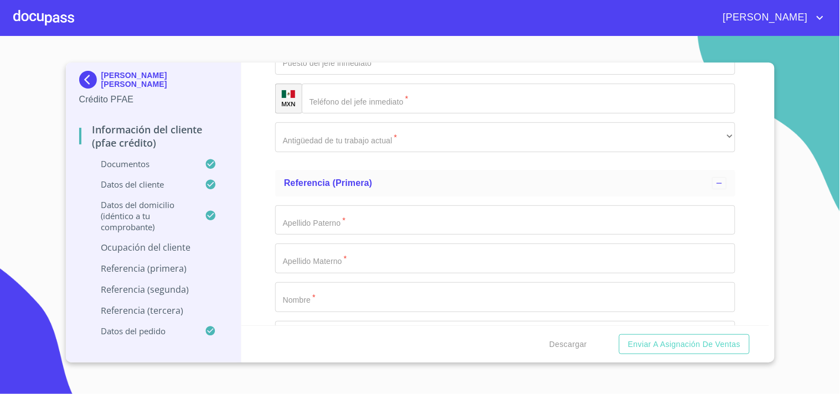
scroll to position [5083, 0]
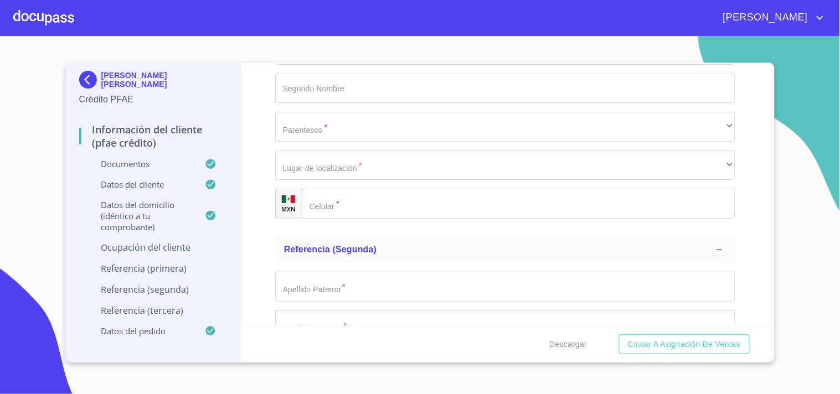
scroll to position [5380, 0]
paste input "[PHONE_NUMBER]"
type input "[PHONE_NUMBER]"
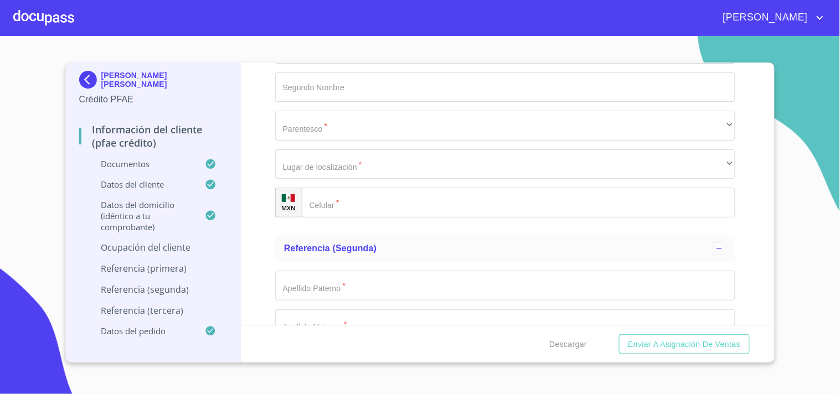
paste input "[PERSON_NAME]"
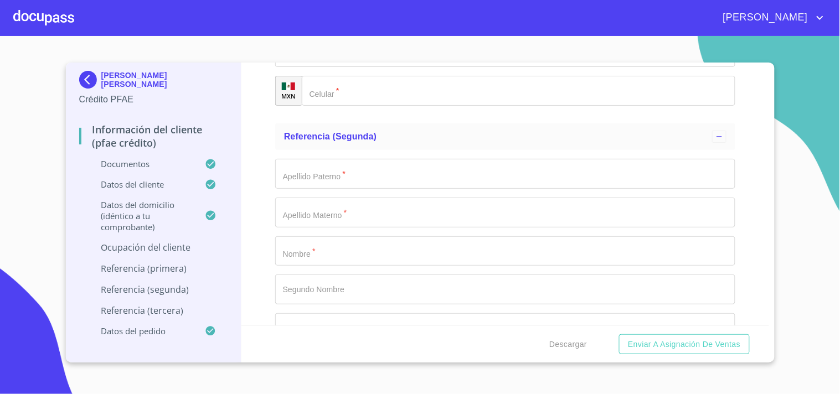
scroll to position [5493, 0]
type input "[PERSON_NAME]"
paste input "3513"
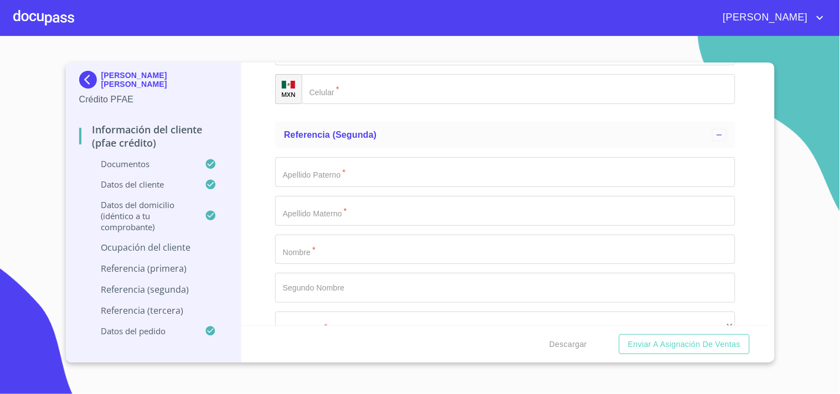
type input "3513"
paste input "[GEOGRAPHIC_DATA][PERSON_NAME]"
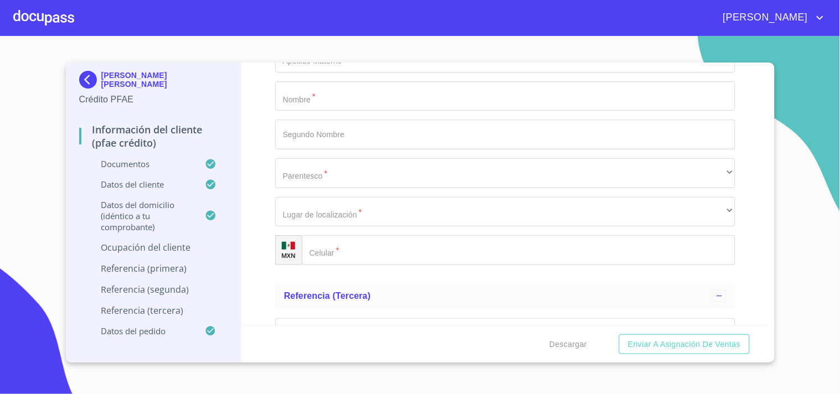
scroll to position [5647, 0]
type input "[GEOGRAPHIC_DATA][PERSON_NAME]"
paste input "44960"
type input "44960"
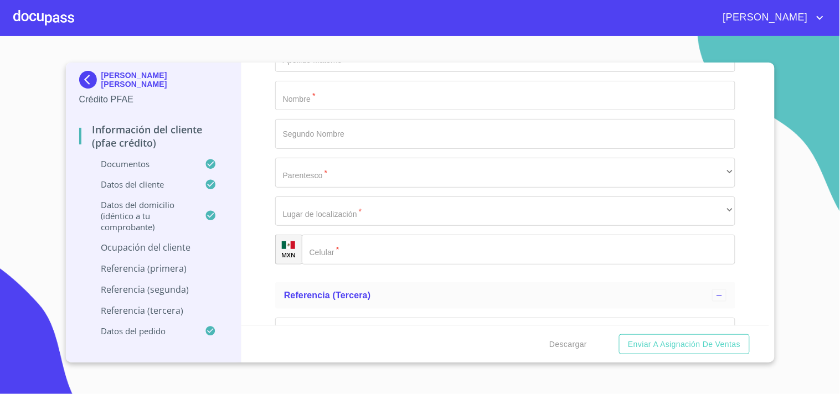
paste input "[GEOGRAPHIC_DATA]"
type input "[GEOGRAPHIC_DATA]"
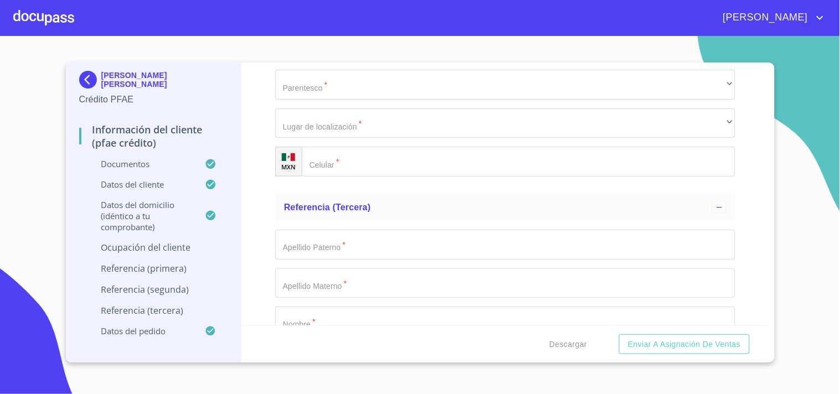
scroll to position [5739, 0]
type input "[PERSON_NAME] [PERSON_NAME]"
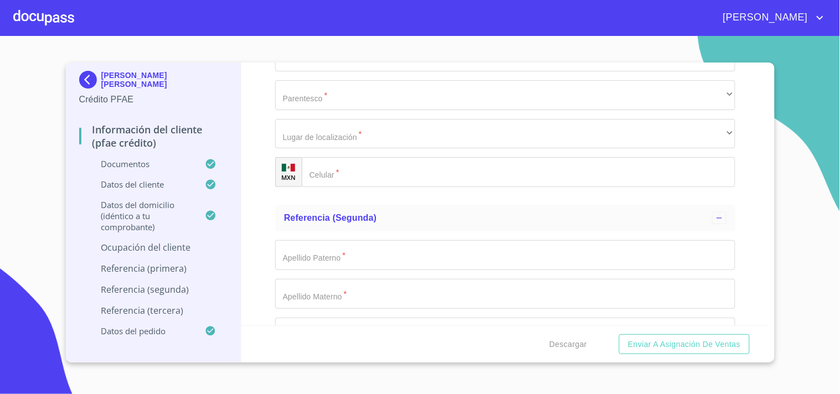
scroll to position [5411, 0]
type input "DUEÑO"
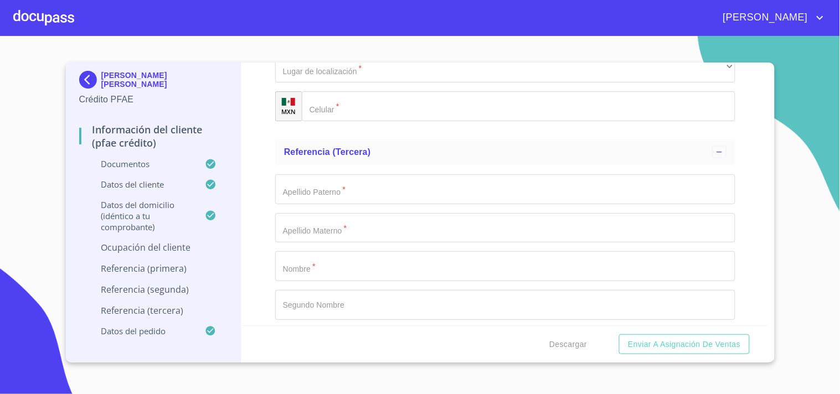
scroll to position [5788, 0]
paste input "(34)892192"
type input "(34)892192"
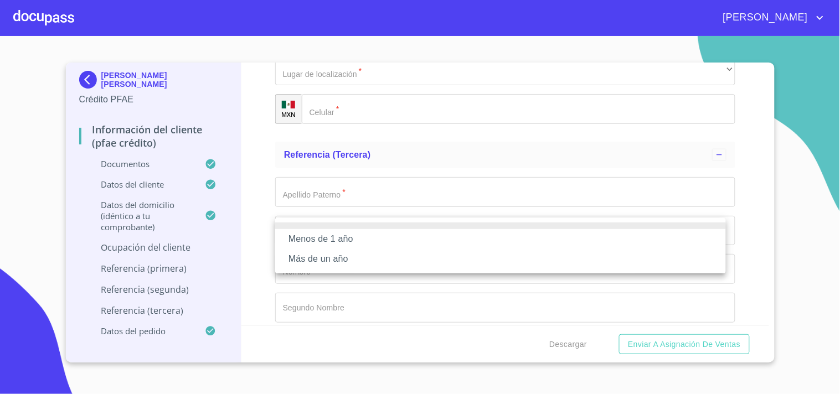
click at [360, 198] on div at bounding box center [420, 197] width 840 height 394
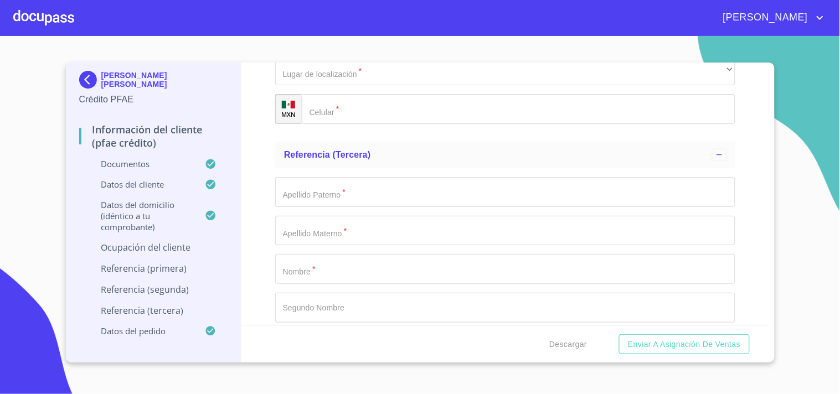
type input "[PHONE_NUMBER]"
click at [262, 203] on div "Información del cliente (PFAE crédito) Documentos Documento de identificación. …" at bounding box center [504, 194] width 527 height 263
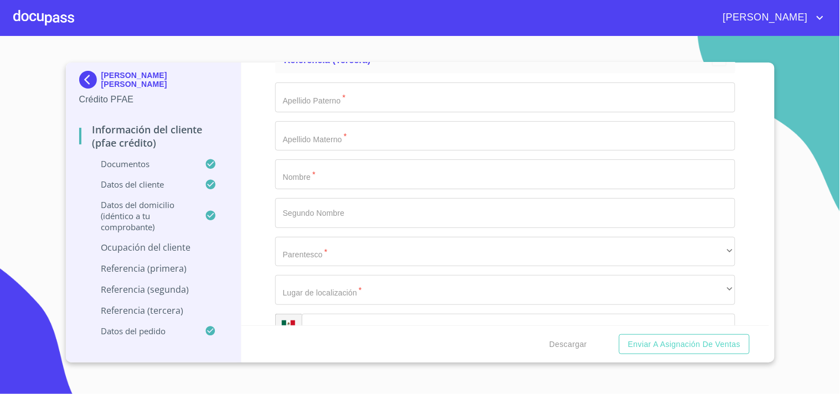
scroll to position [5903, 0]
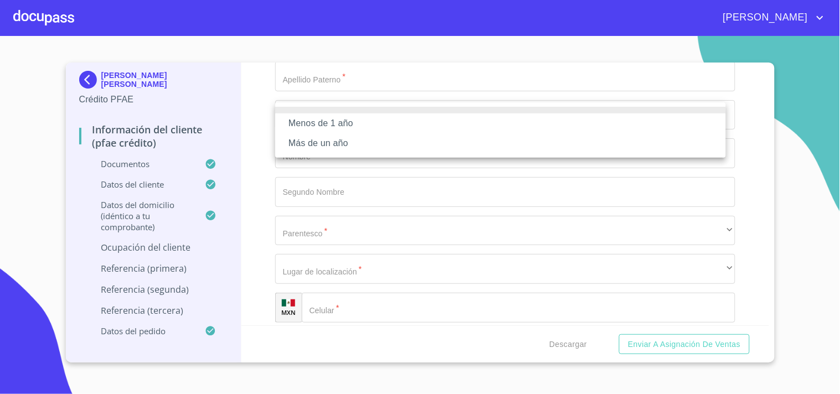
click at [341, 141] on li "Más de un año" at bounding box center [500, 143] width 451 height 20
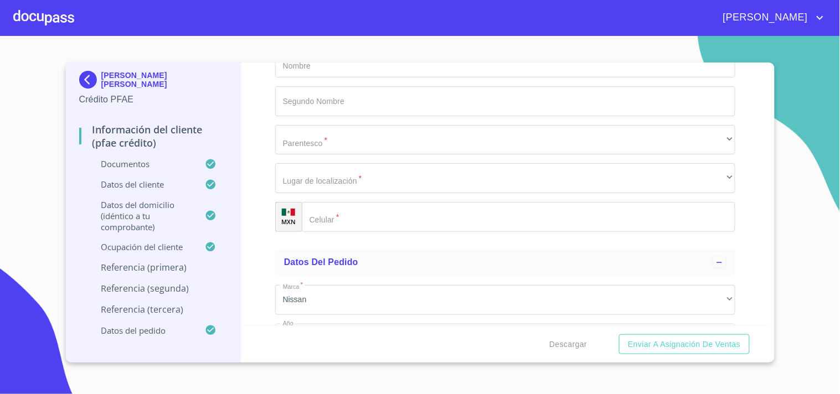
scroll to position [5991, 0]
paste input "[PERSON_NAME]"
type input "G"
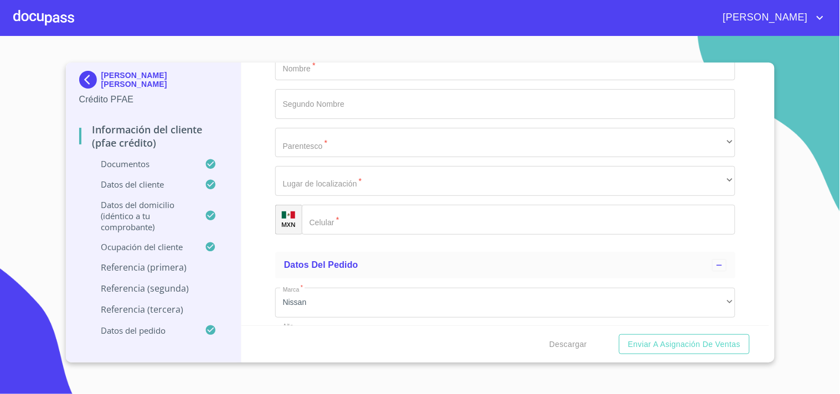
type input "[PERSON_NAME]"
paste input "[PERSON_NAME]"
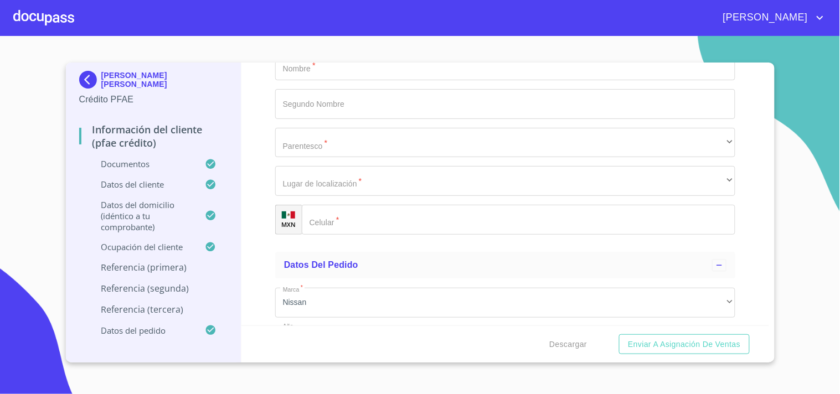
type input "[PERSON_NAME]"
paste input "[PERSON_NAME]"
type input "[PERSON_NAME]"
click at [268, 147] on div "Información del cliente (PFAE crédito) Documentos Documento de identificación. …" at bounding box center [504, 194] width 527 height 263
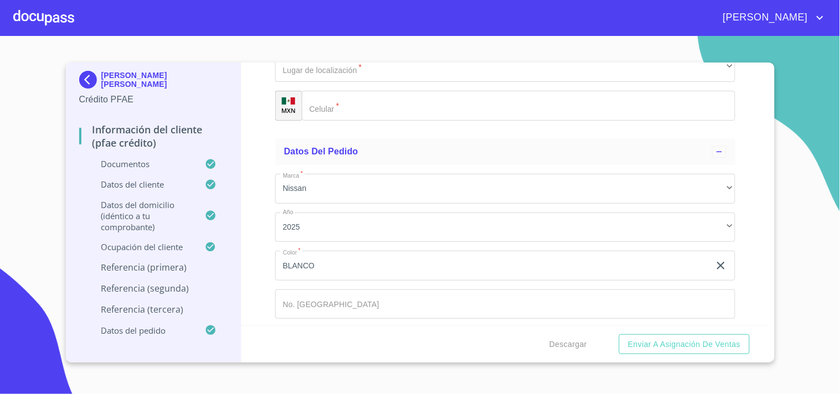
scroll to position [6107, 0]
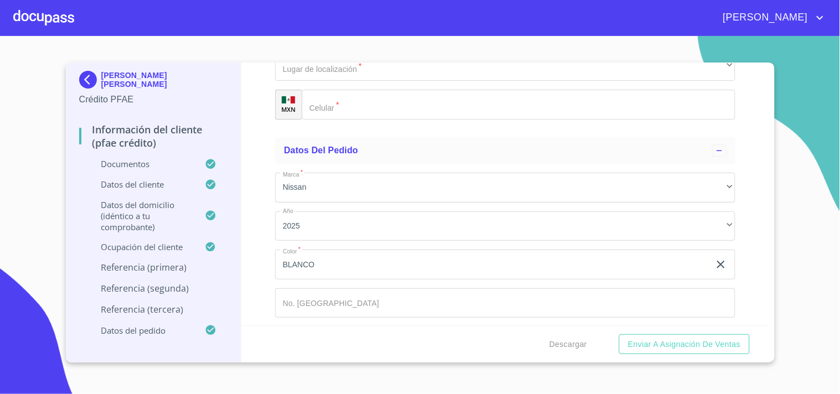
paste input "GLORIA"
type input "GLORIA"
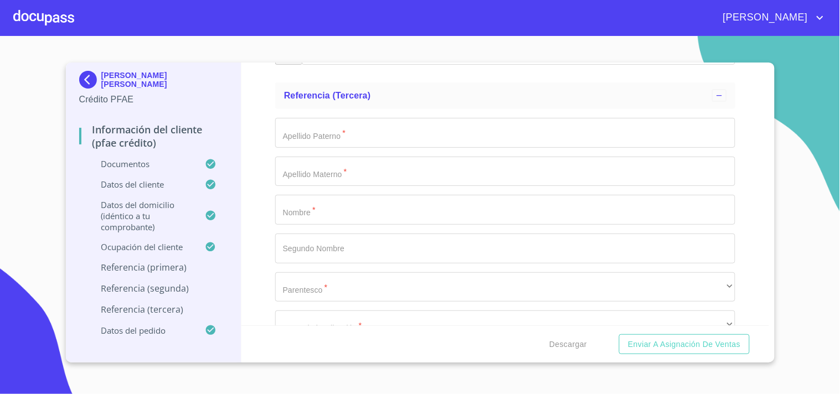
scroll to position [5835, 0]
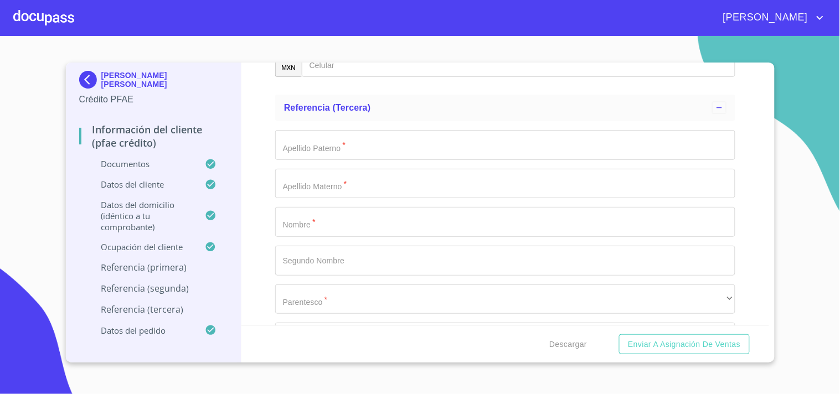
type input "ALEJANDRA"
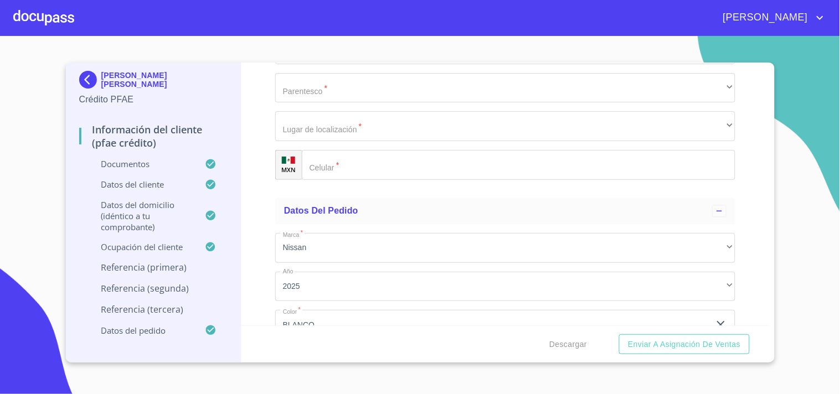
scroll to position [6055, 0]
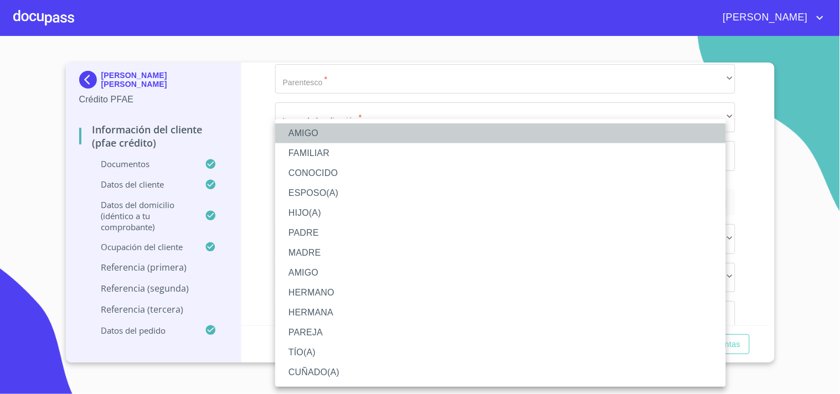
click at [308, 125] on li "AMIGO" at bounding box center [500, 133] width 451 height 20
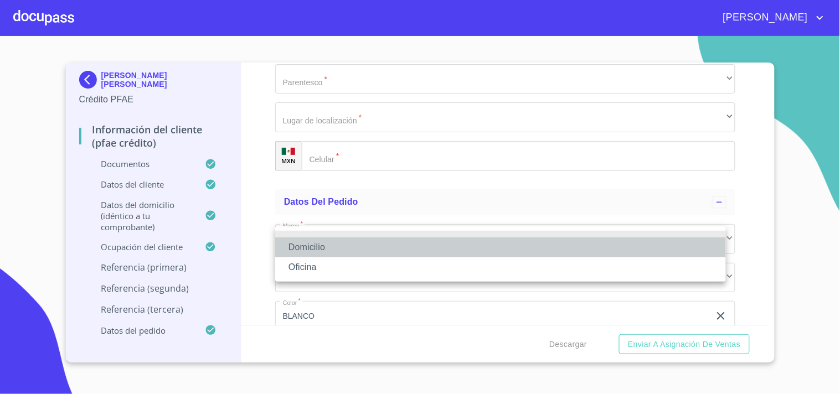
click at [336, 250] on li "Domicilio" at bounding box center [500, 247] width 451 height 20
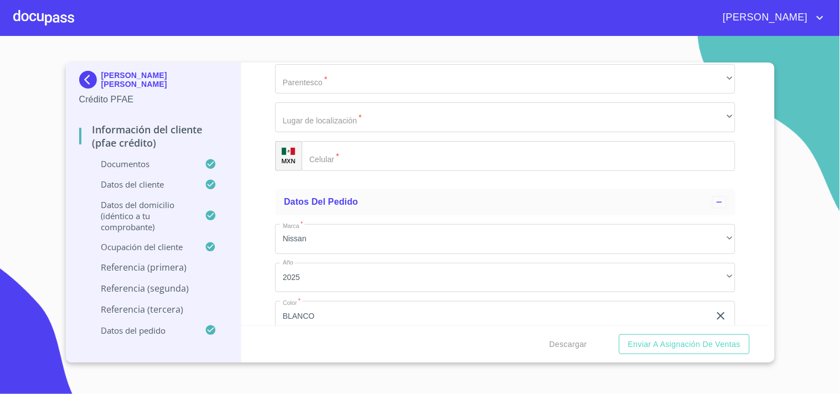
paste input "[PHONE_NUMBER]"
type input "[PHONE_NUMBER]"
click at [257, 231] on div "Información del cliente (PFAE crédito) Documentos Documento de identificación. …" at bounding box center [504, 194] width 527 height 263
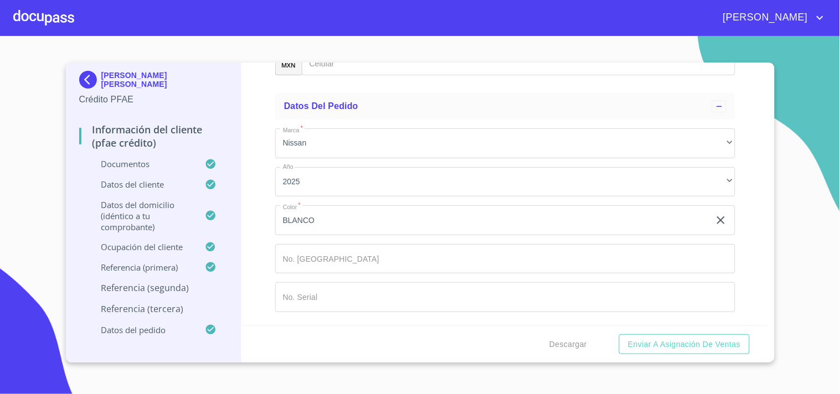
scroll to position [6246, 0]
click at [252, 173] on div "Información del cliente (PFAE crédito) Documentos Documento de identificación. …" at bounding box center [504, 194] width 527 height 263
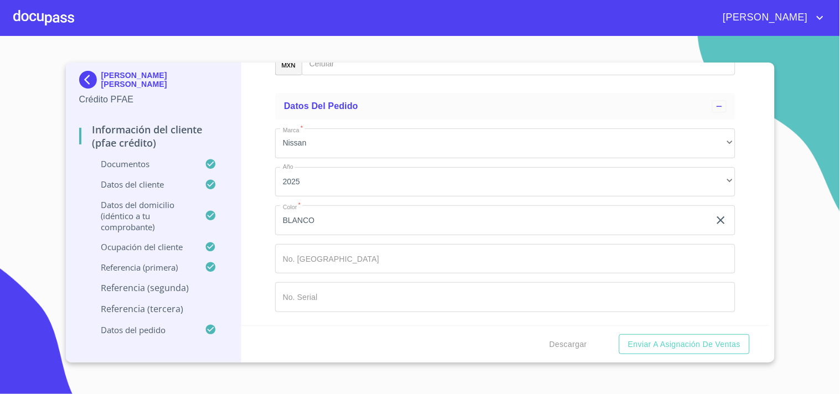
type input "DIEGO"
type input "[PERSON_NAME]"
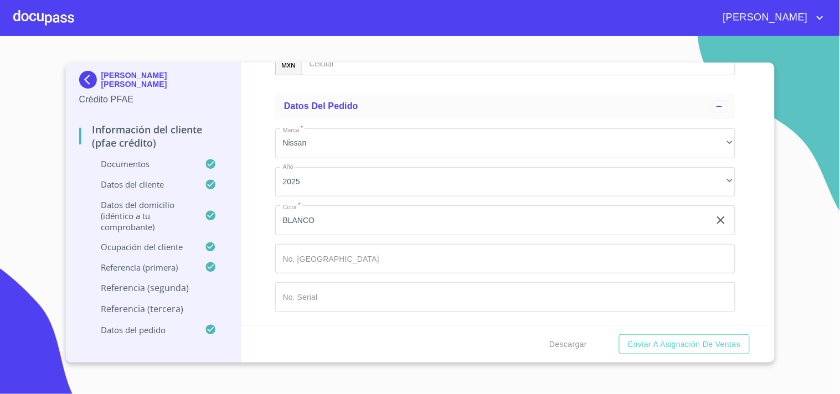
type input "[PERSON_NAME]"
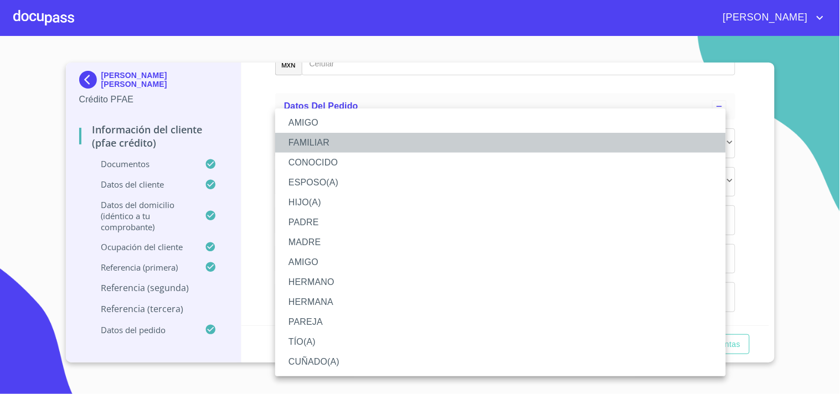
click at [318, 138] on li "FAMILIAR" at bounding box center [500, 143] width 451 height 20
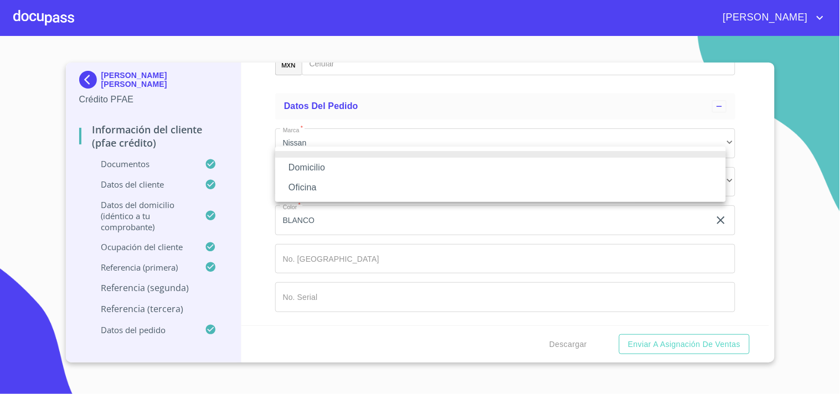
click at [314, 168] on li "Domicilio" at bounding box center [500, 168] width 451 height 20
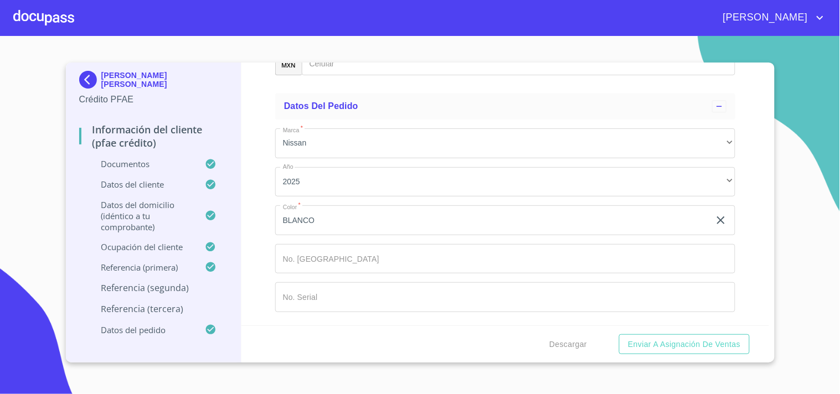
paste input "[PHONE_NUMBER]"
type input "[PHONE_NUMBER]"
click at [258, 210] on div "Información del cliente (PFAE crédito) Documentos Documento de identificación. …" at bounding box center [504, 194] width 527 height 263
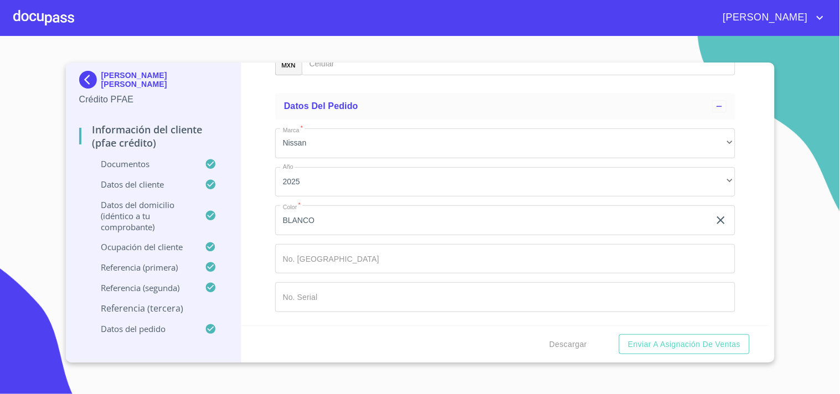
paste input "[PERSON_NAME]"
type input "[PERSON_NAME]"
paste input "[PERSON_NAME]"
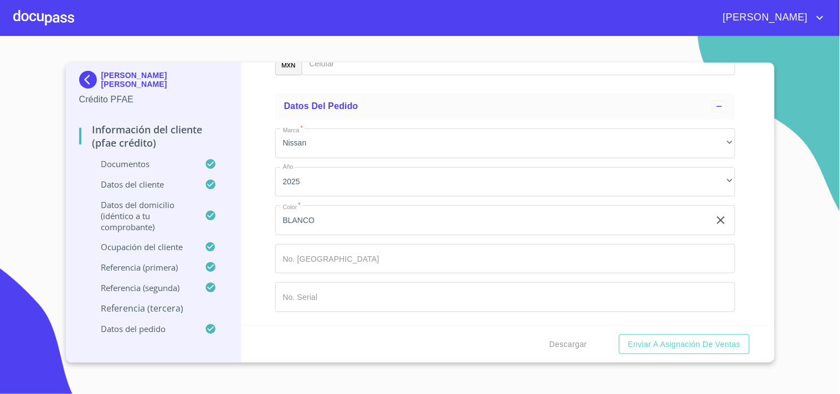
type input "[PERSON_NAME]"
type input "c"
type input "D"
type input "[PERSON_NAME]"
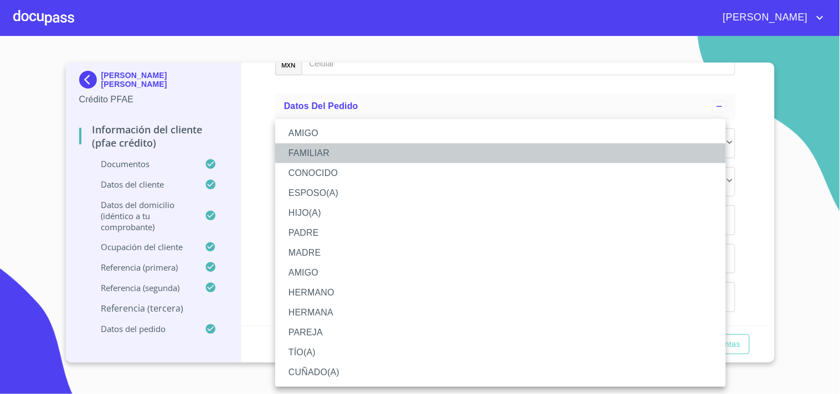
click at [323, 151] on li "FAMILIAR" at bounding box center [500, 153] width 451 height 20
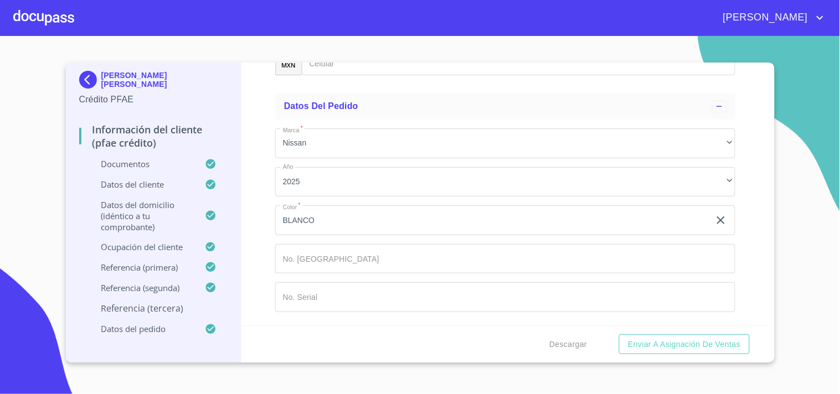
scroll to position [6693, 0]
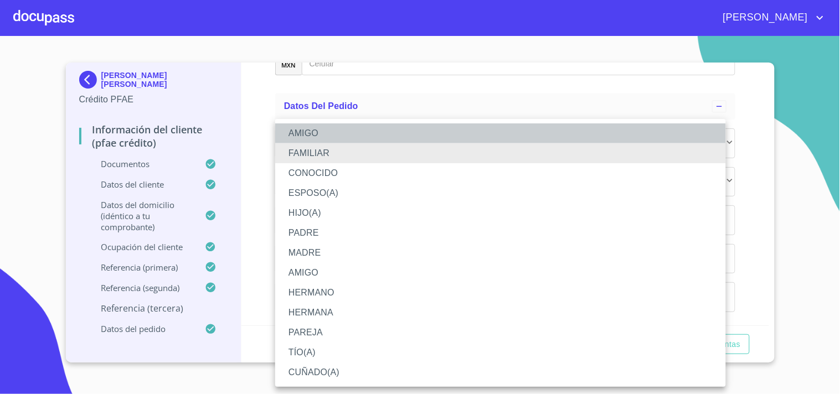
click at [323, 136] on li "AMIGO" at bounding box center [500, 133] width 451 height 20
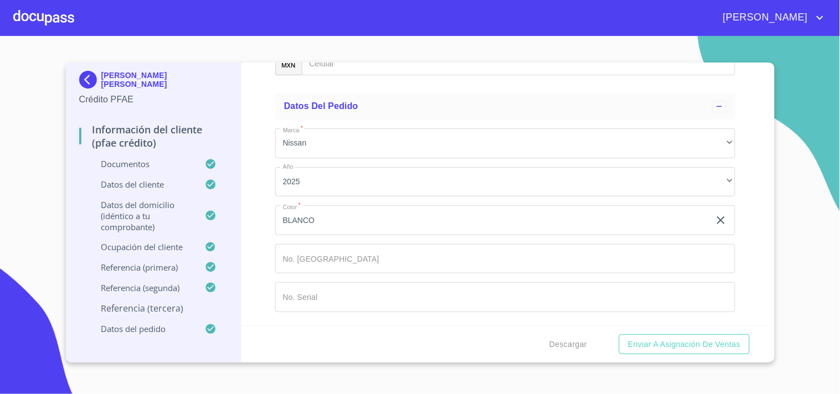
scroll to position [6754, 0]
click at [363, 37] on div "​" at bounding box center [505, 22] width 460 height 30
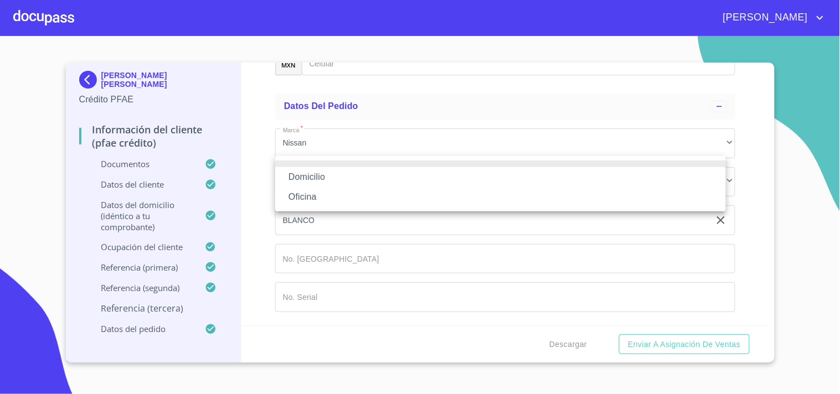
click at [374, 183] on li "Domicilio" at bounding box center [500, 177] width 451 height 20
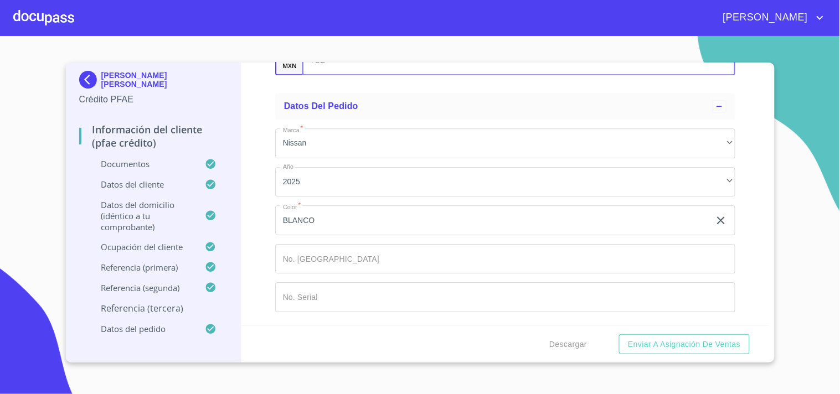
click at [322, 75] on div "+52 ​" at bounding box center [518, 60] width 433 height 30
paste input "[PHONE_NUMBER]"
click at [339, 75] on input "[PHONE_NUMBER]" at bounding box center [521, 60] width 385 height 30
type input "3"
type input "[PHONE_NUMBER]"
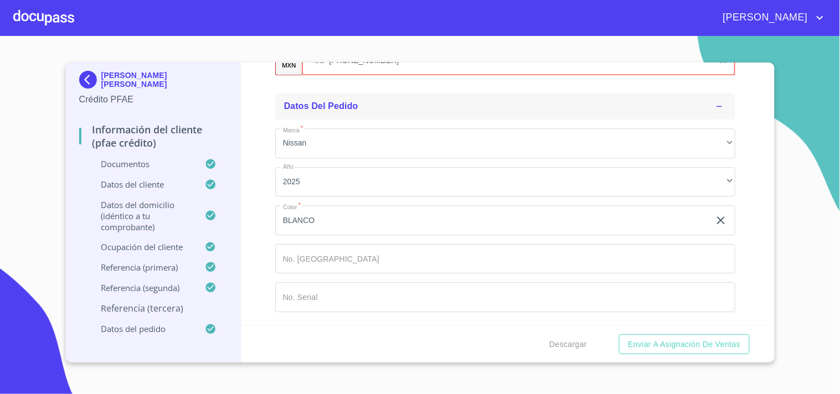
click at [297, 120] on div "Datos del pedido" at bounding box center [505, 106] width 460 height 27
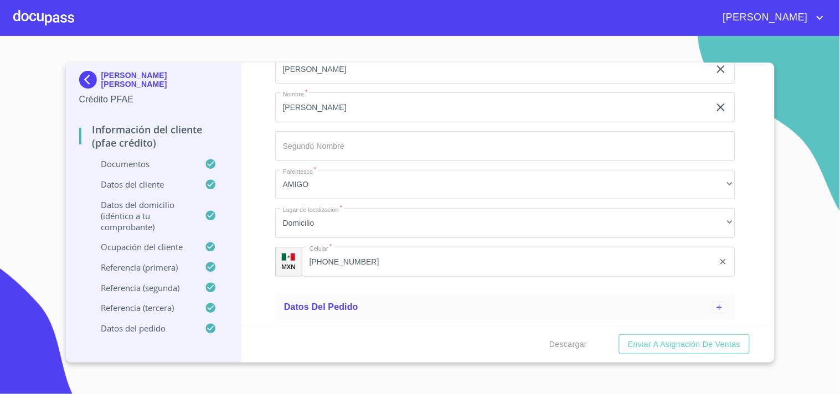
scroll to position [6699, 0]
click at [273, 306] on div "Información del cliente (PFAE crédito) Documentos Documento de identificación. …" at bounding box center [504, 194] width 527 height 263
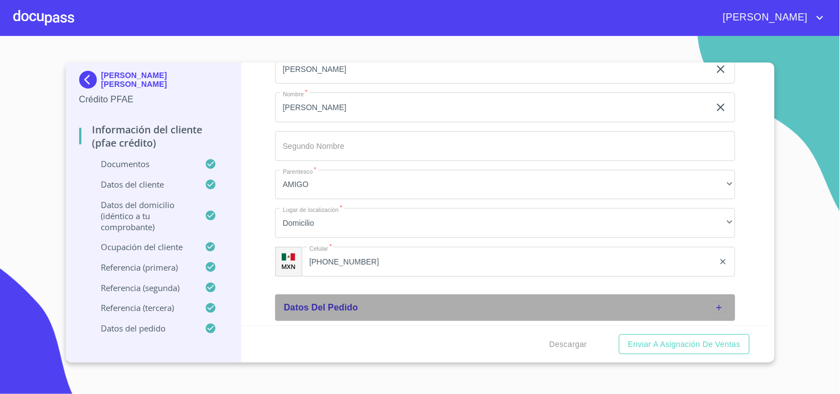
click at [715, 307] on icon at bounding box center [719, 307] width 9 height 9
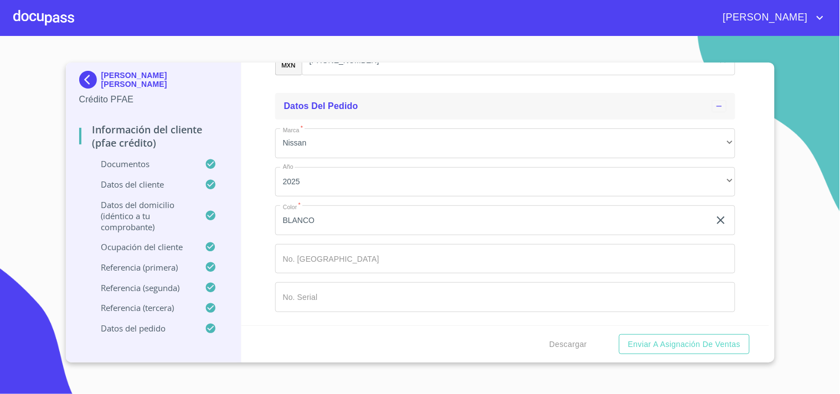
scroll to position [6901, 0]
click at [671, 341] on span "Enviar a Asignación de Ventas" at bounding box center [684, 345] width 112 height 14
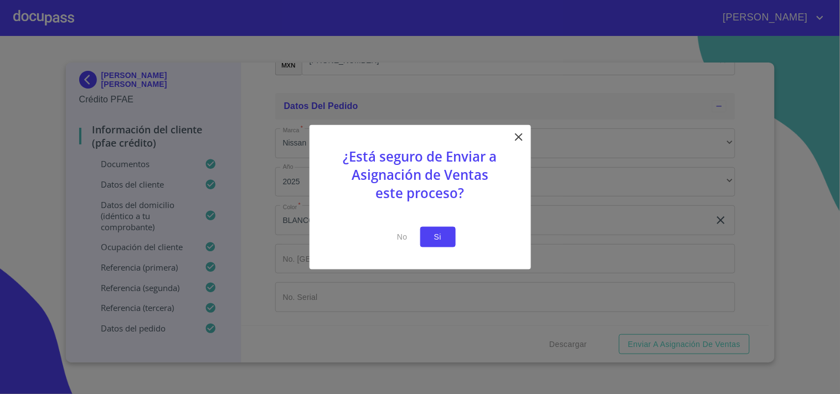
click at [437, 233] on span "Si" at bounding box center [438, 237] width 18 height 14
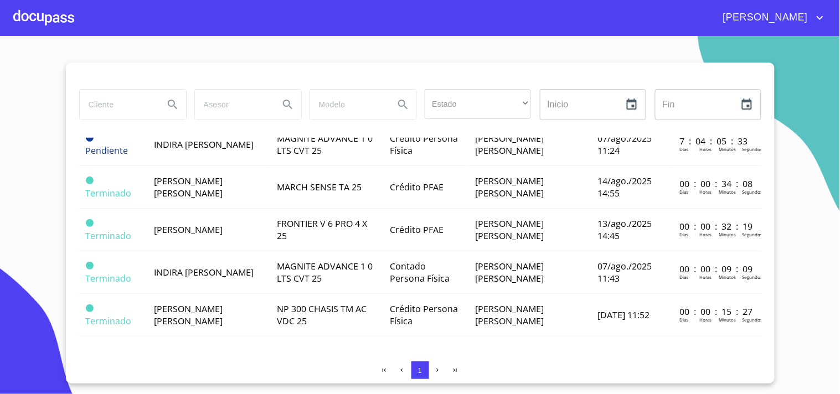
scroll to position [174, 0]
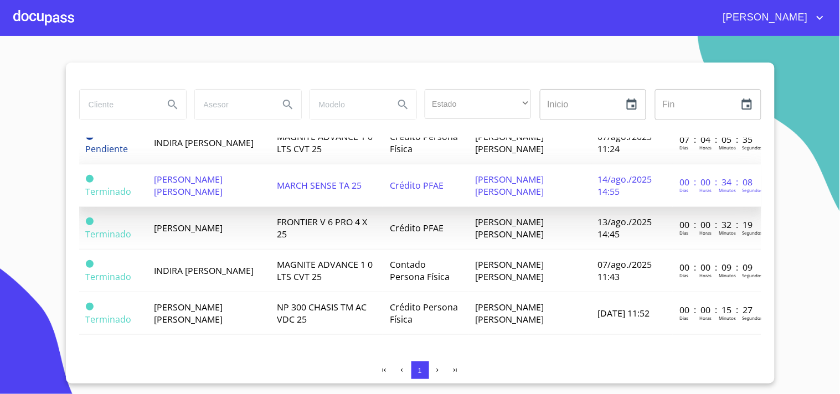
click at [355, 183] on span "MARCH SENSE TA 25" at bounding box center [319, 185] width 85 height 12
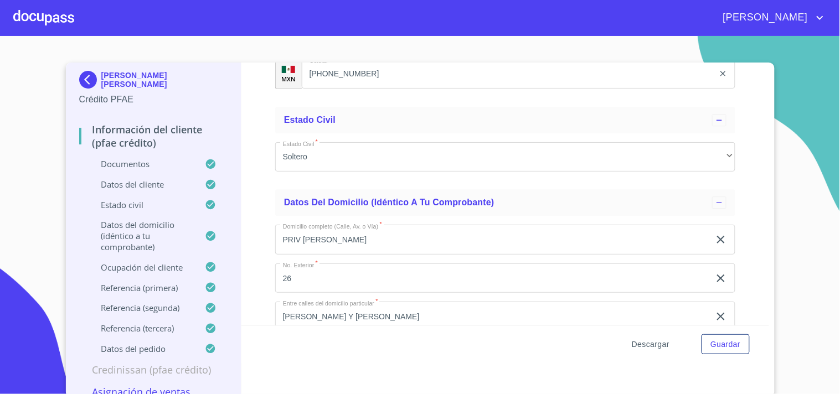
scroll to position [2941, 0]
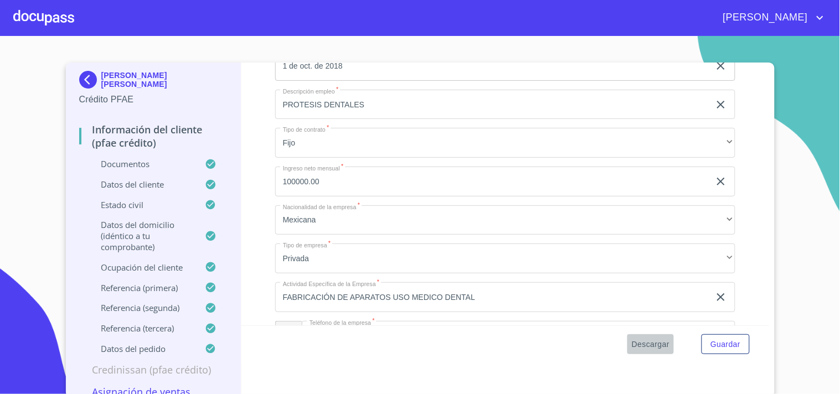
click at [633, 334] on button "Descargar" at bounding box center [650, 344] width 46 height 20
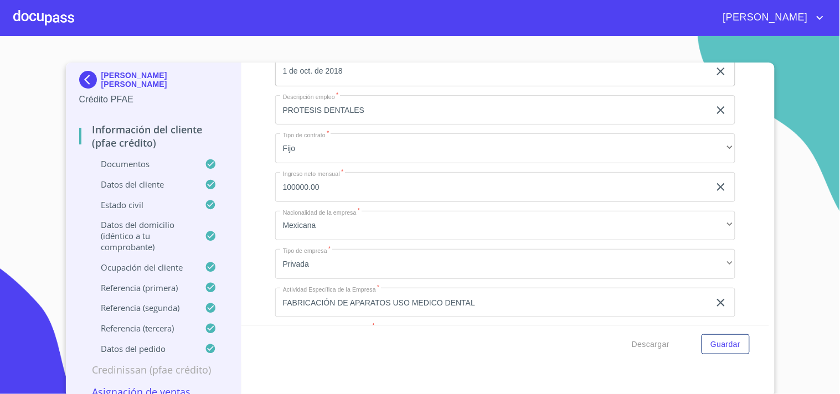
scroll to position [0, 0]
click at [147, 162] on p "Documentos" at bounding box center [142, 163] width 126 height 11
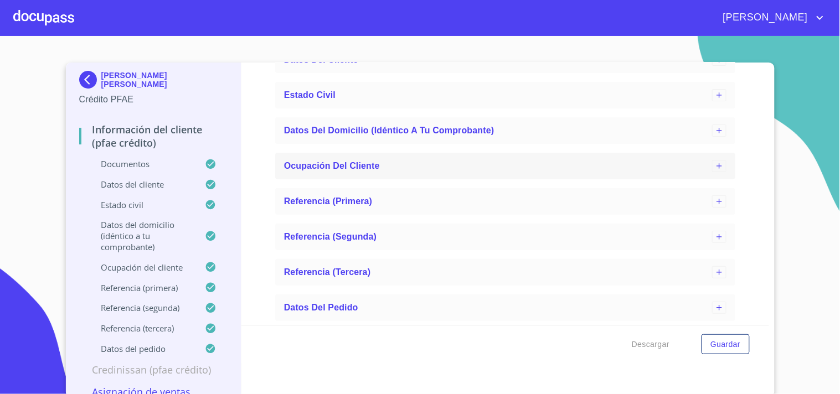
scroll to position [3381, 0]
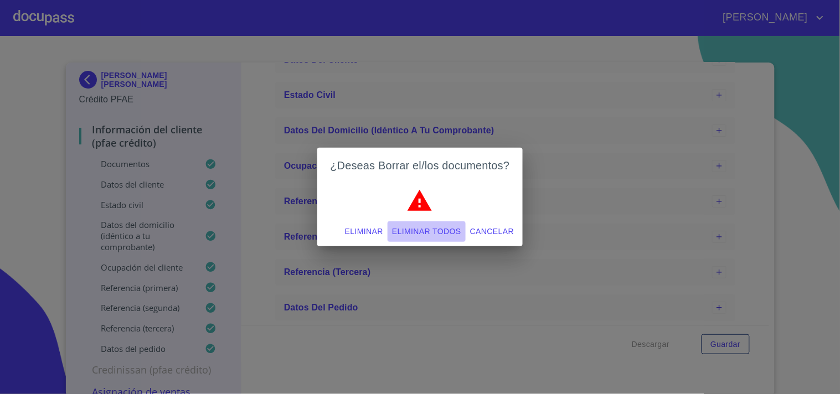
click at [427, 228] on span "Eliminar todos" at bounding box center [426, 232] width 69 height 14
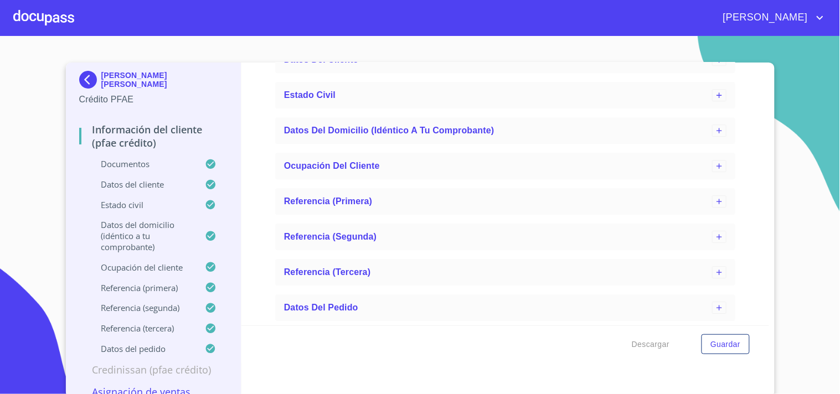
click at [726, 345] on span "Guardar" at bounding box center [725, 345] width 30 height 14
